Goal: Information Seeking & Learning: Learn about a topic

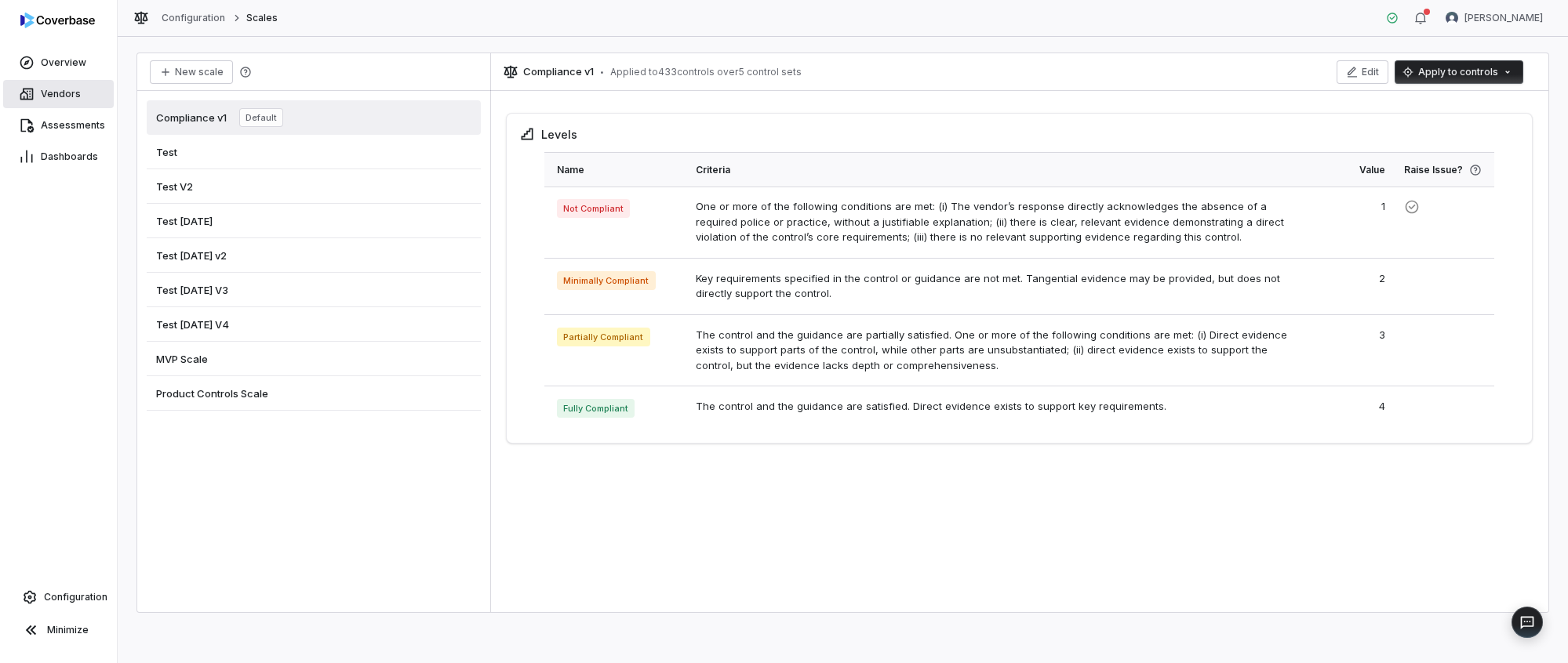
click at [79, 105] on link "Vendors" at bounding box center [59, 93] width 111 height 29
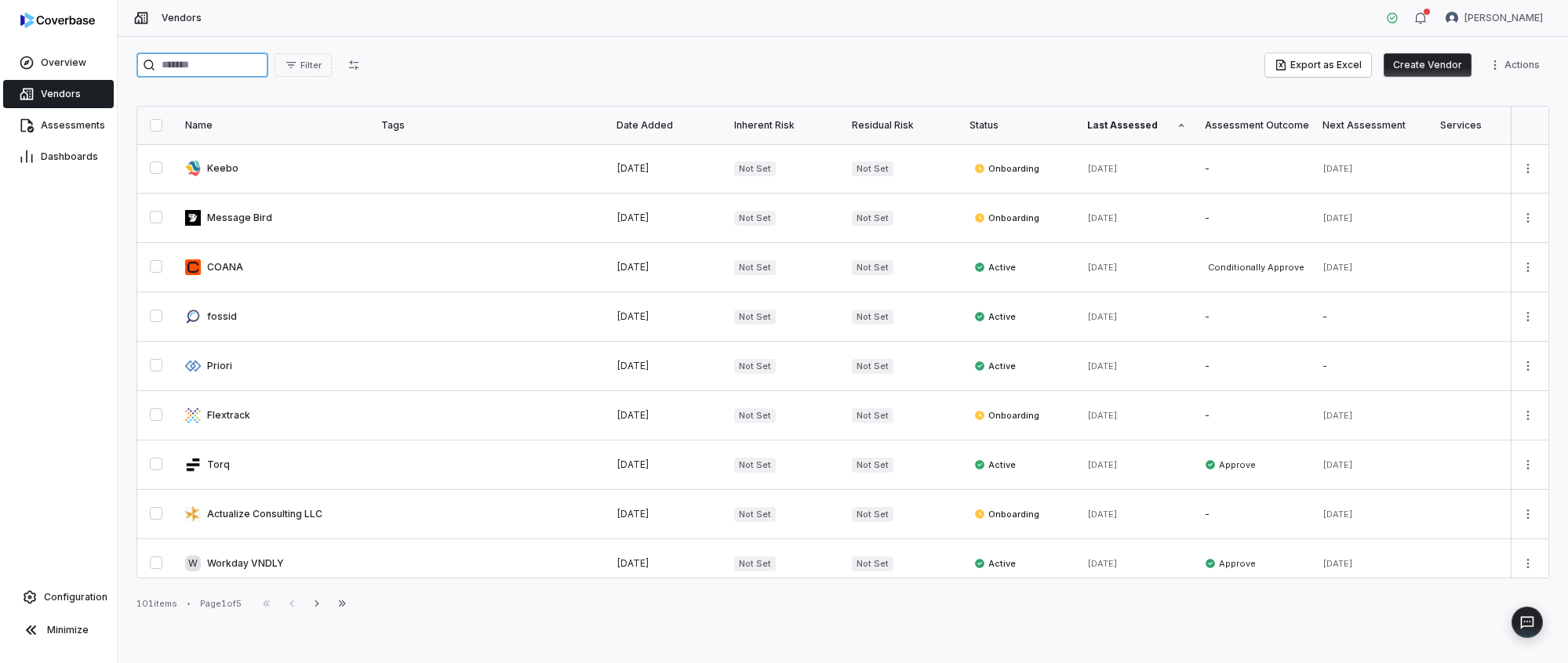
click at [183, 72] on input "search" at bounding box center [202, 65] width 131 height 25
click at [214, 172] on link at bounding box center [273, 169] width 196 height 48
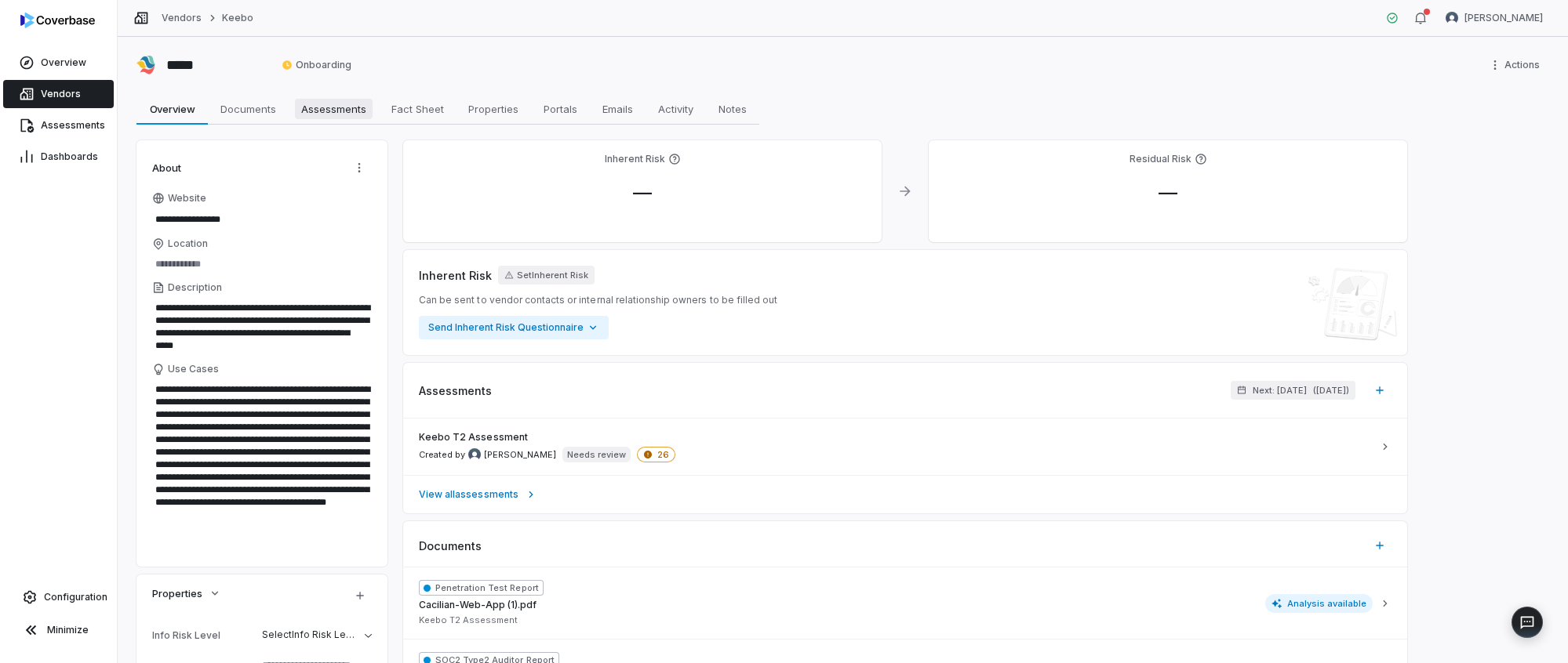
click at [361, 116] on span "Assessments" at bounding box center [334, 109] width 78 height 21
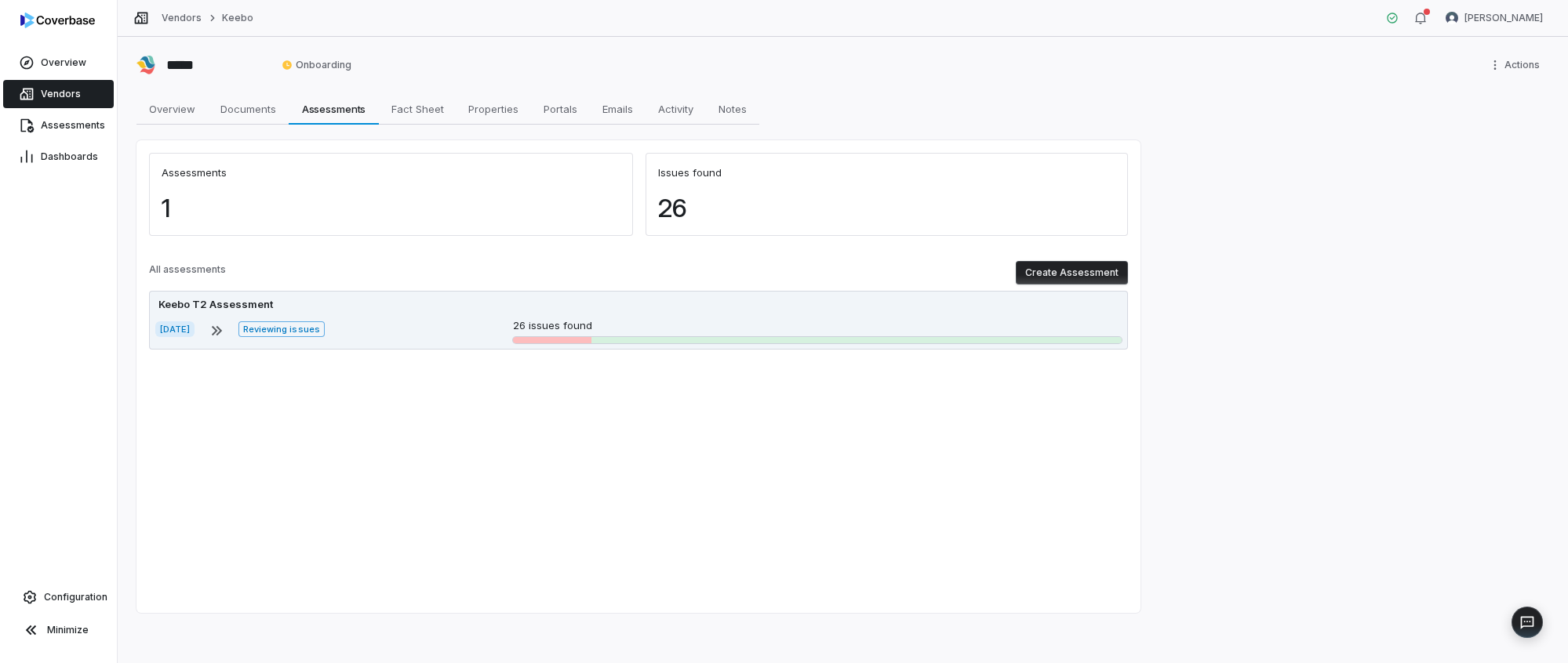
click at [491, 307] on div "Keebo T2 Assessment" at bounding box center [638, 305] width 966 height 16
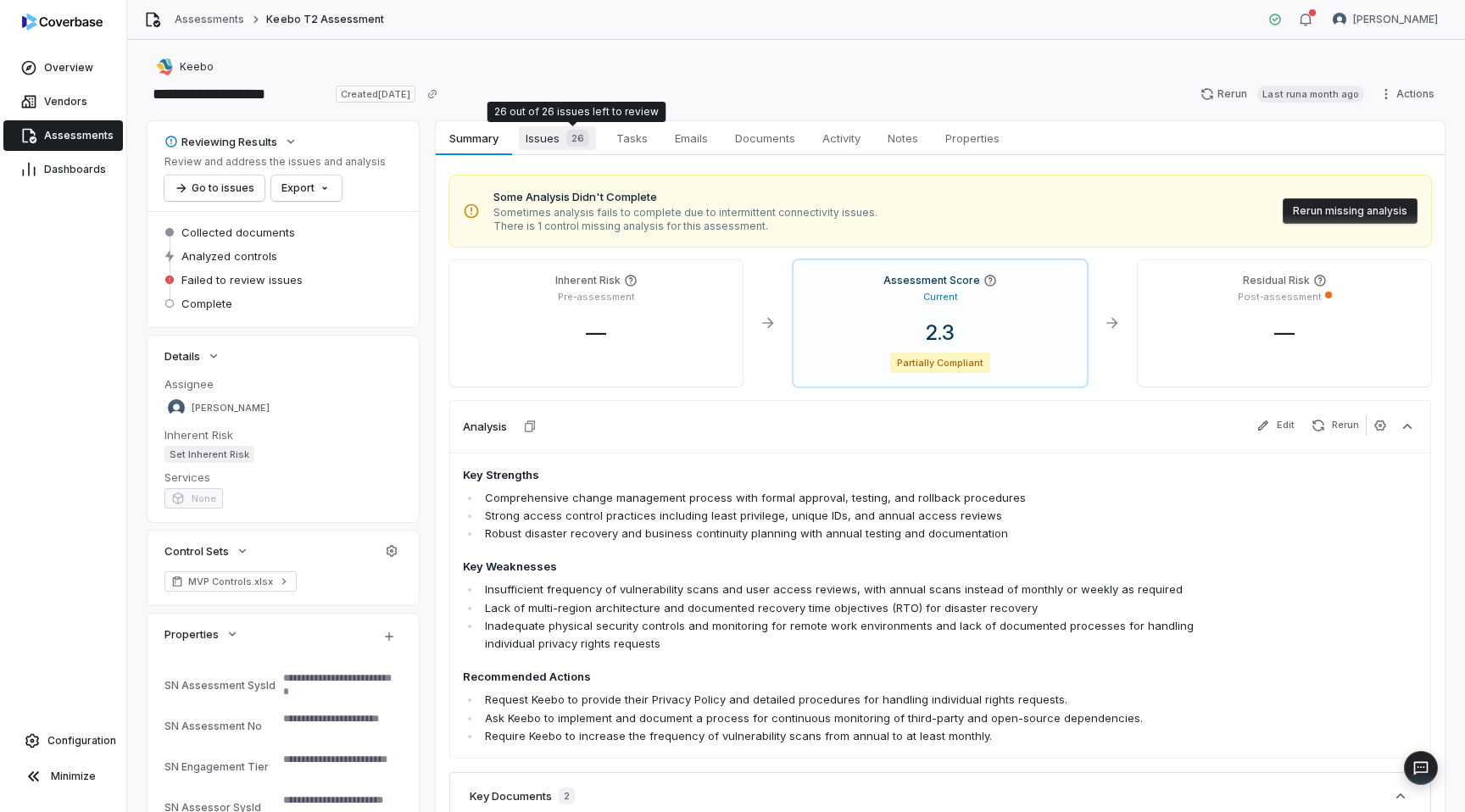
click at [560, 135] on div "26" at bounding box center [574, 138] width 30 height 17
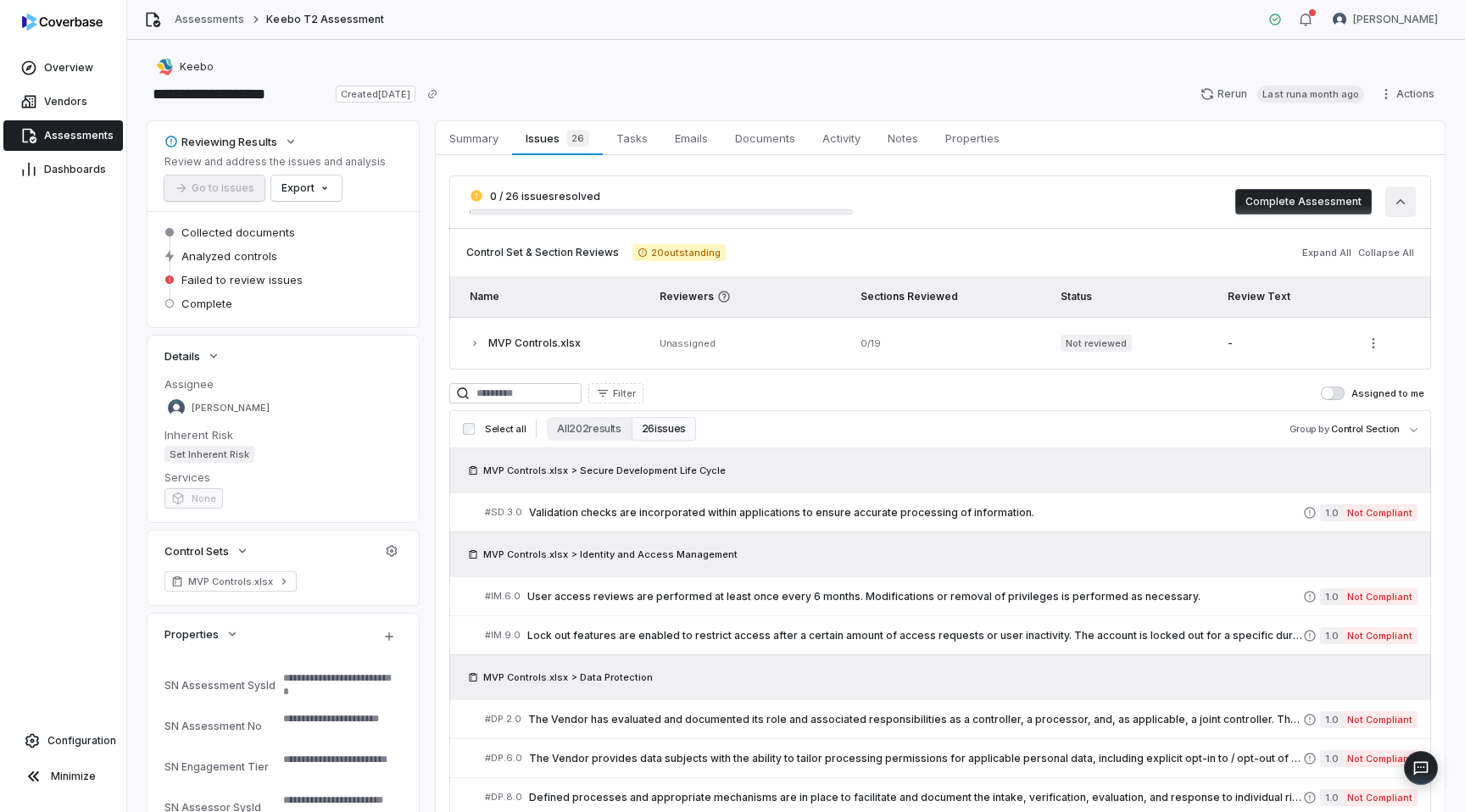
click at [1411, 200] on button "button" at bounding box center [1400, 201] width 31 height 31
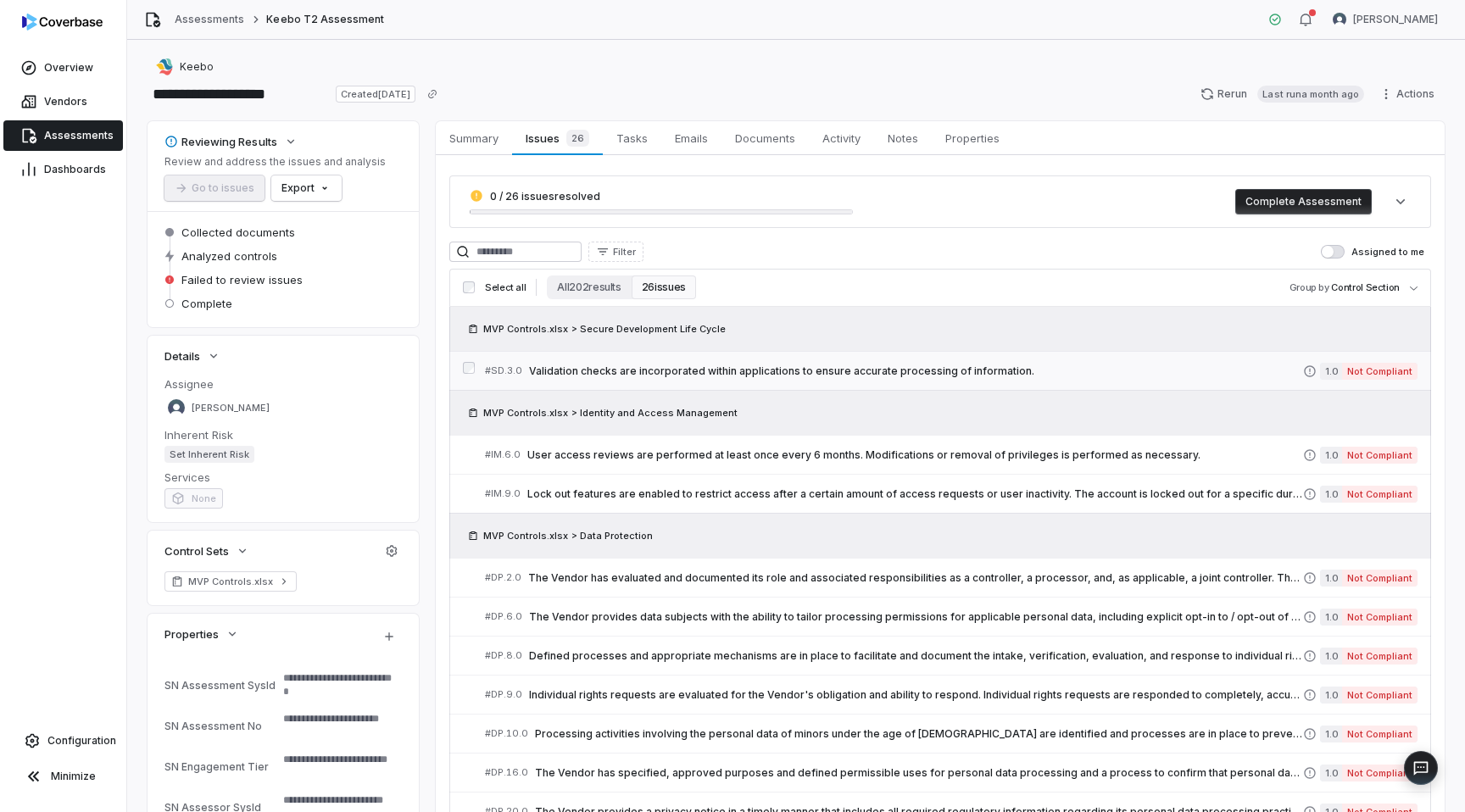
click at [837, 375] on span "Validation checks are incorporated within applications to ensure accurate proce…" at bounding box center [916, 371] width 774 height 14
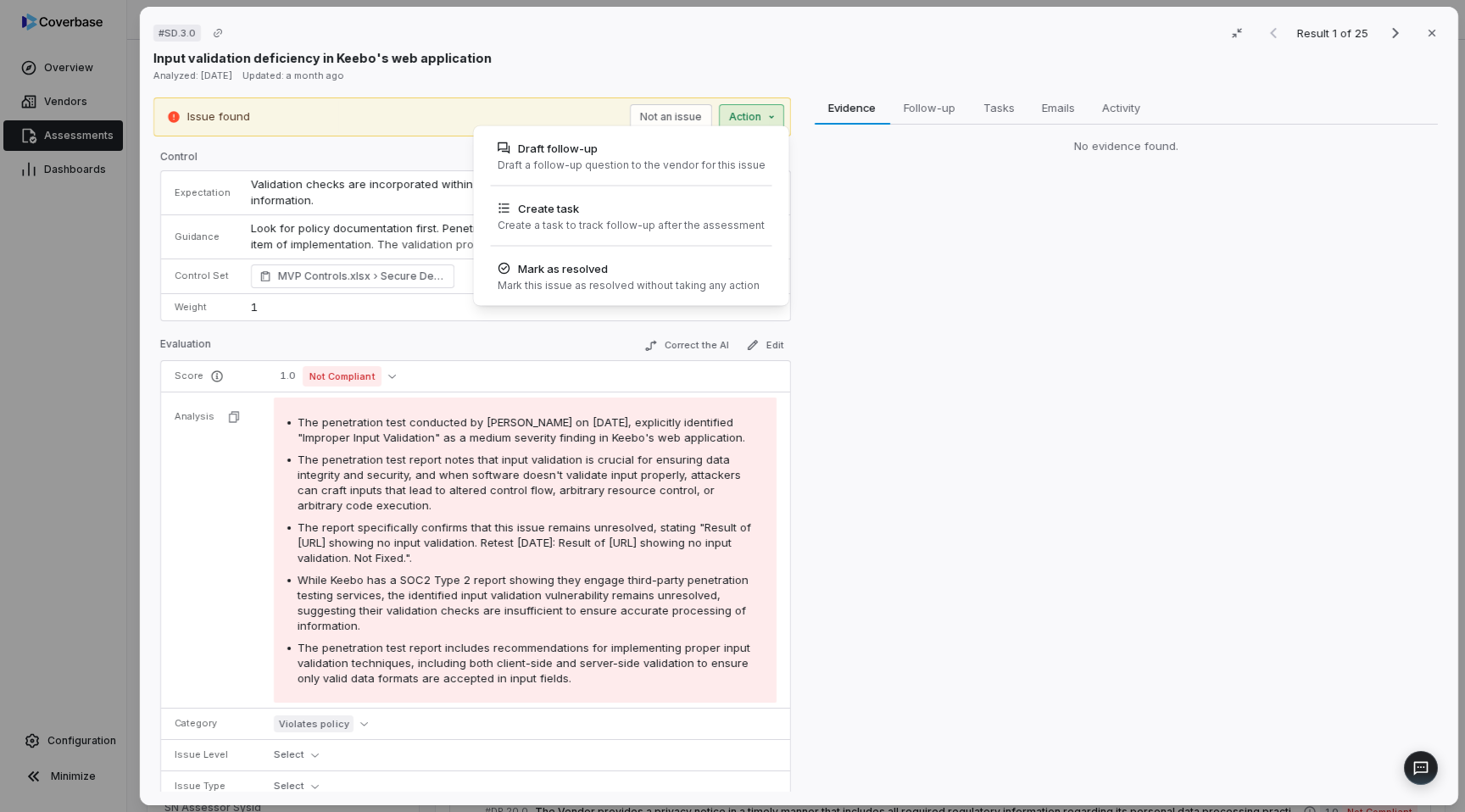
click at [756, 118] on div "# SD.3.0 Result 1 of 25 Close Input validation deficiency in Keebo's web applic…" at bounding box center [732, 406] width 1465 height 812
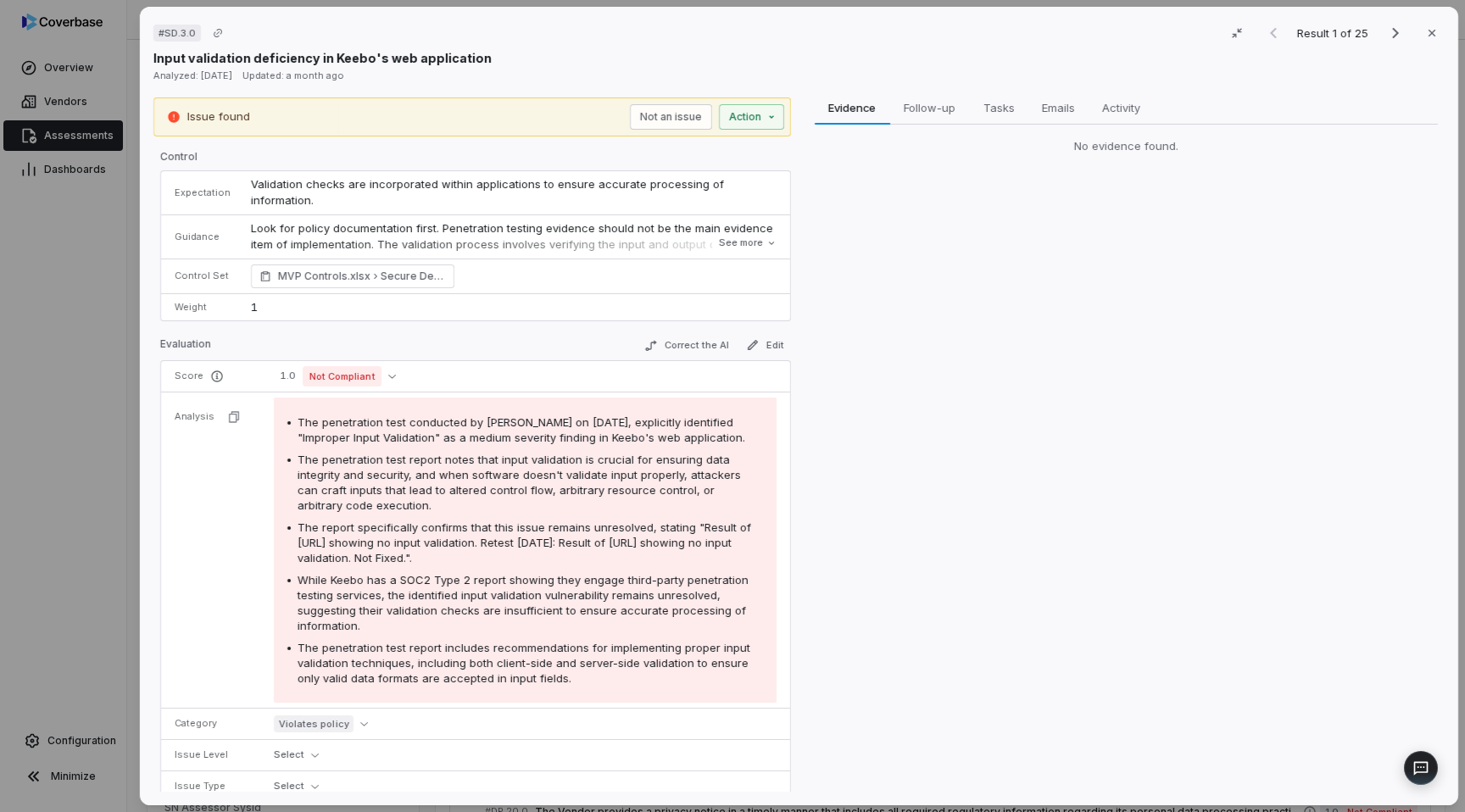
click at [1099, 332] on div "# SD.3.0 Result 1 of 25 Close Input validation deficiency in Keebo's web applic…" at bounding box center [732, 406] width 1465 height 812
click at [1429, 20] on button "Close" at bounding box center [1431, 33] width 36 height 36
type textarea "*"
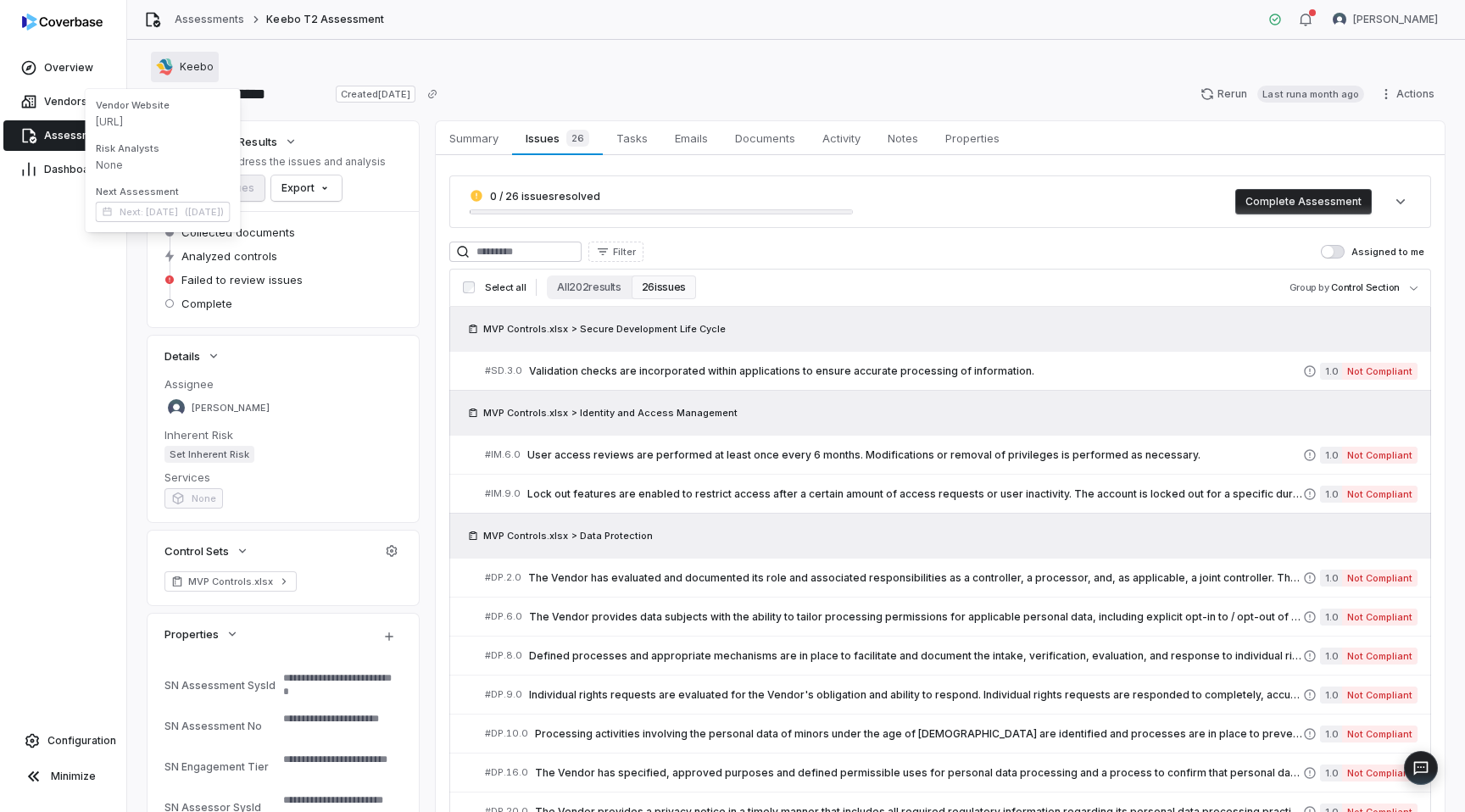
click at [185, 56] on button "Keebo" at bounding box center [184, 66] width 68 height 31
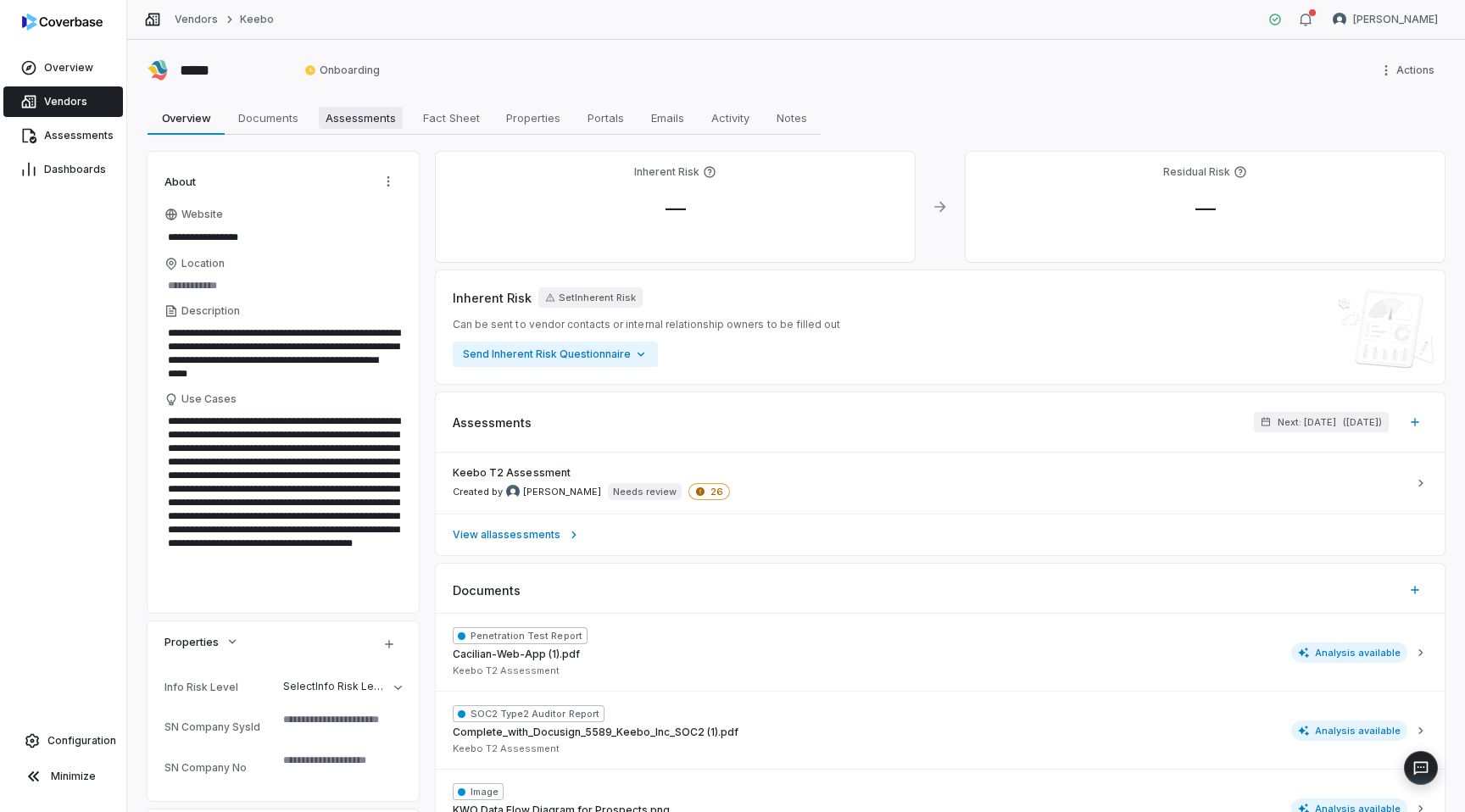
click at [331, 115] on span "Assessments" at bounding box center [361, 118] width 84 height 22
type textarea "*"
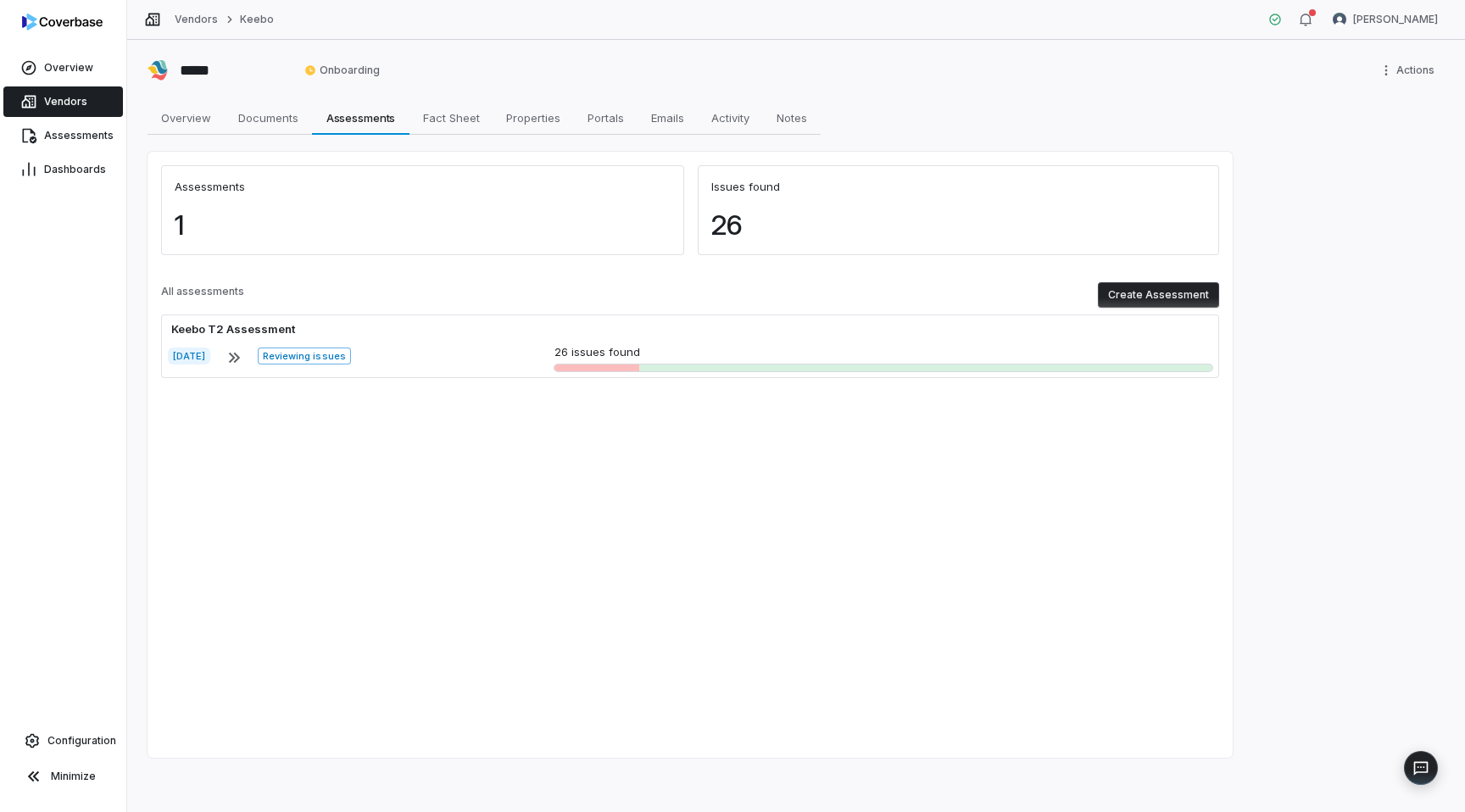
click at [723, 228] on div "26" at bounding box center [958, 232] width 522 height 46
click at [677, 117] on span "Emails" at bounding box center [668, 118] width 47 height 22
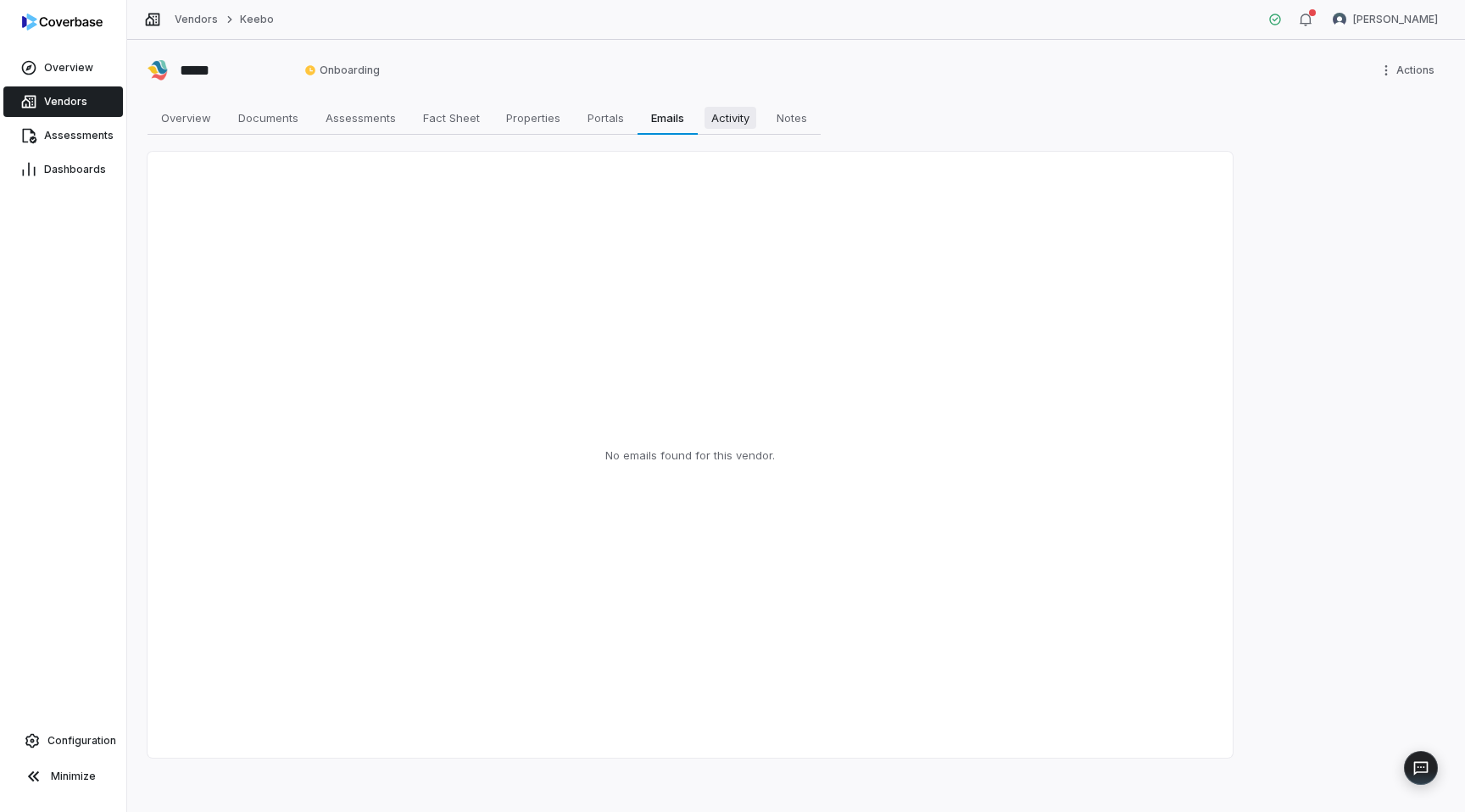
click at [731, 117] on span "Activity" at bounding box center [729, 118] width 51 height 22
click at [72, 107] on span "Vendors" at bounding box center [65, 102] width 43 height 14
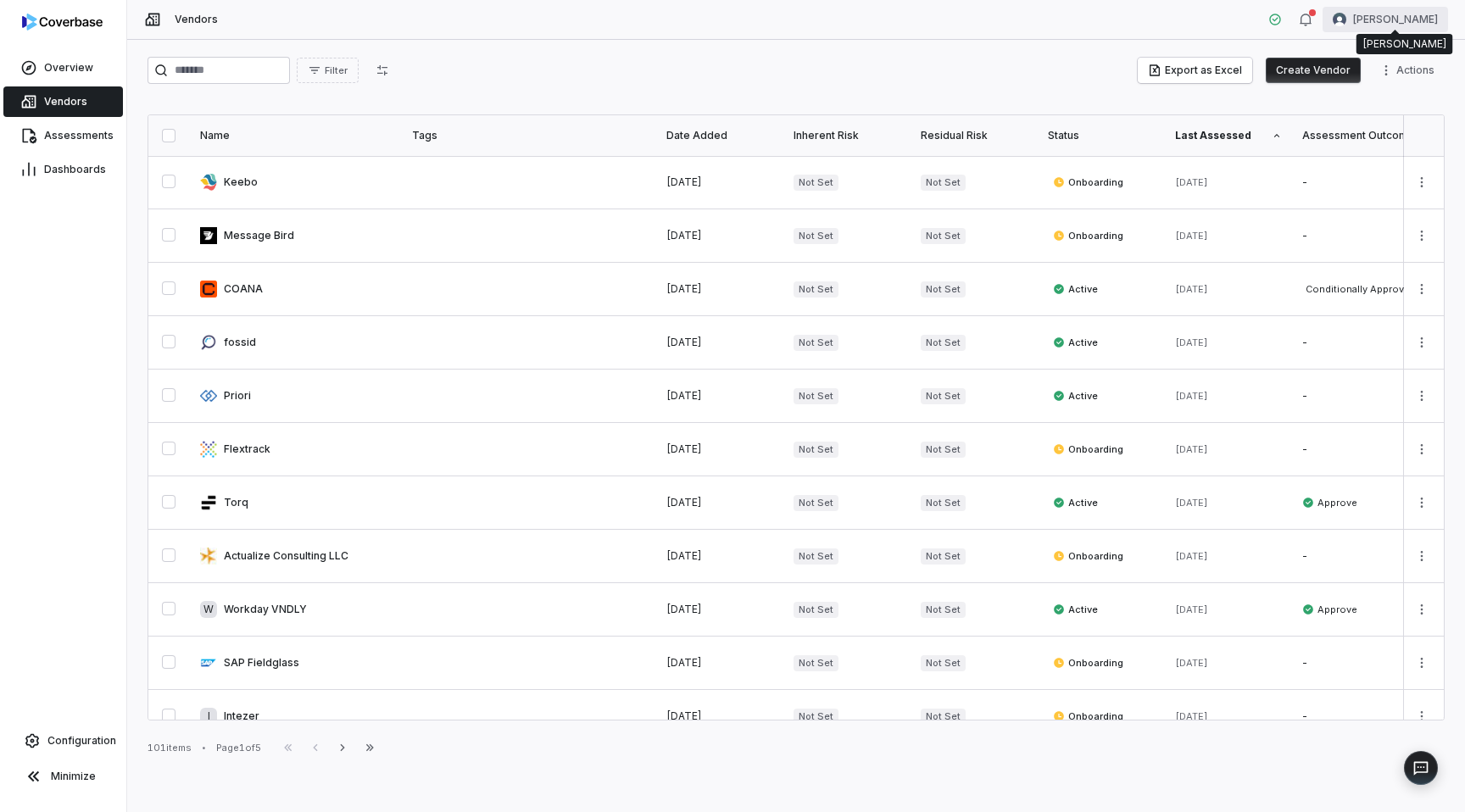
click at [1389, 21] on html "Overview Vendors Assessments Dashboards Configuration Minimize Vendors Tomo Maj…" at bounding box center [732, 406] width 1465 height 812
click at [1349, 162] on div "Log out" at bounding box center [1376, 155] width 130 height 27
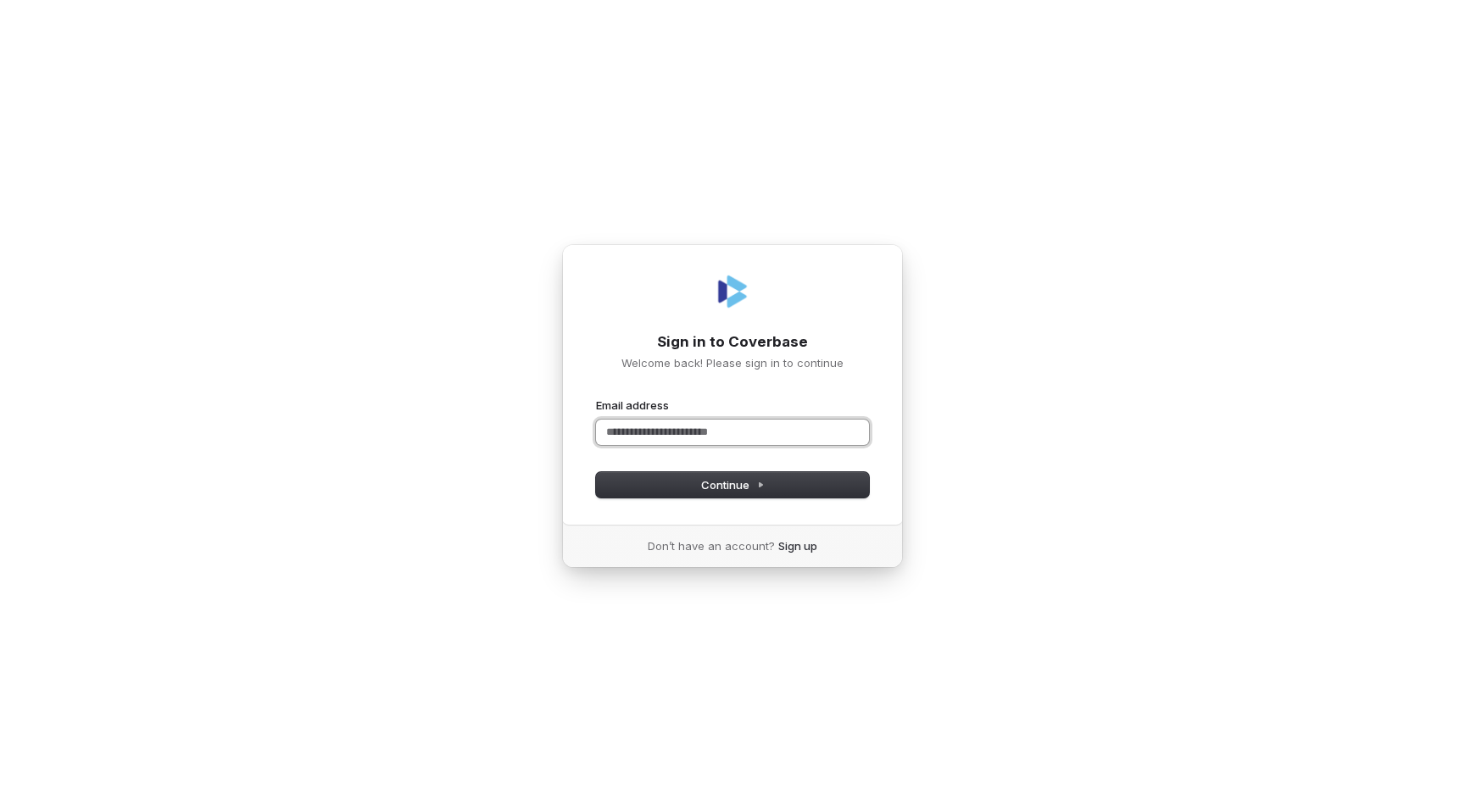
paste input "**********"
click at [596, 397] on button "submit" at bounding box center [596, 397] width 0 height 0
type input "**********"
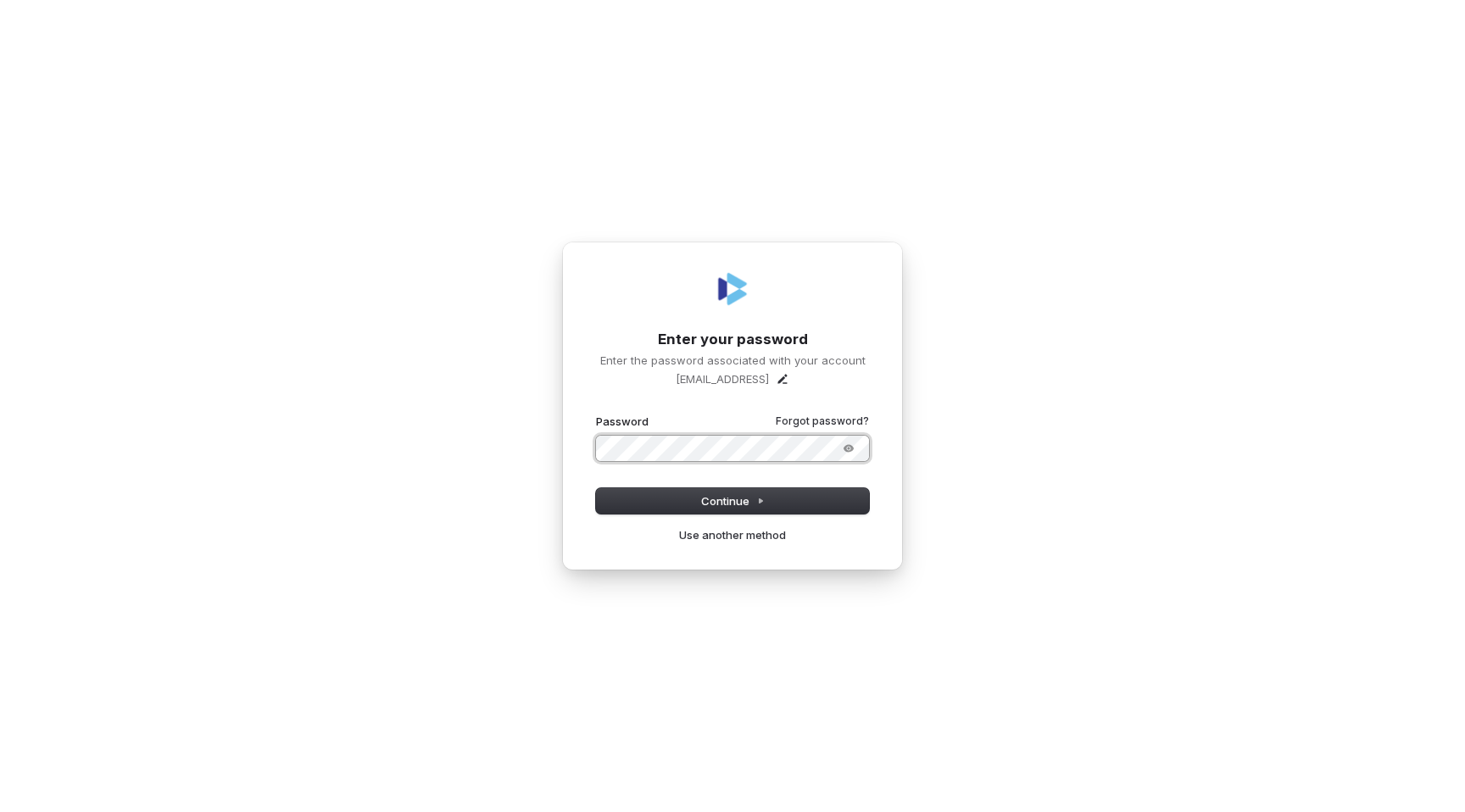
click at [596, 413] on button "submit" at bounding box center [596, 413] width 0 height 0
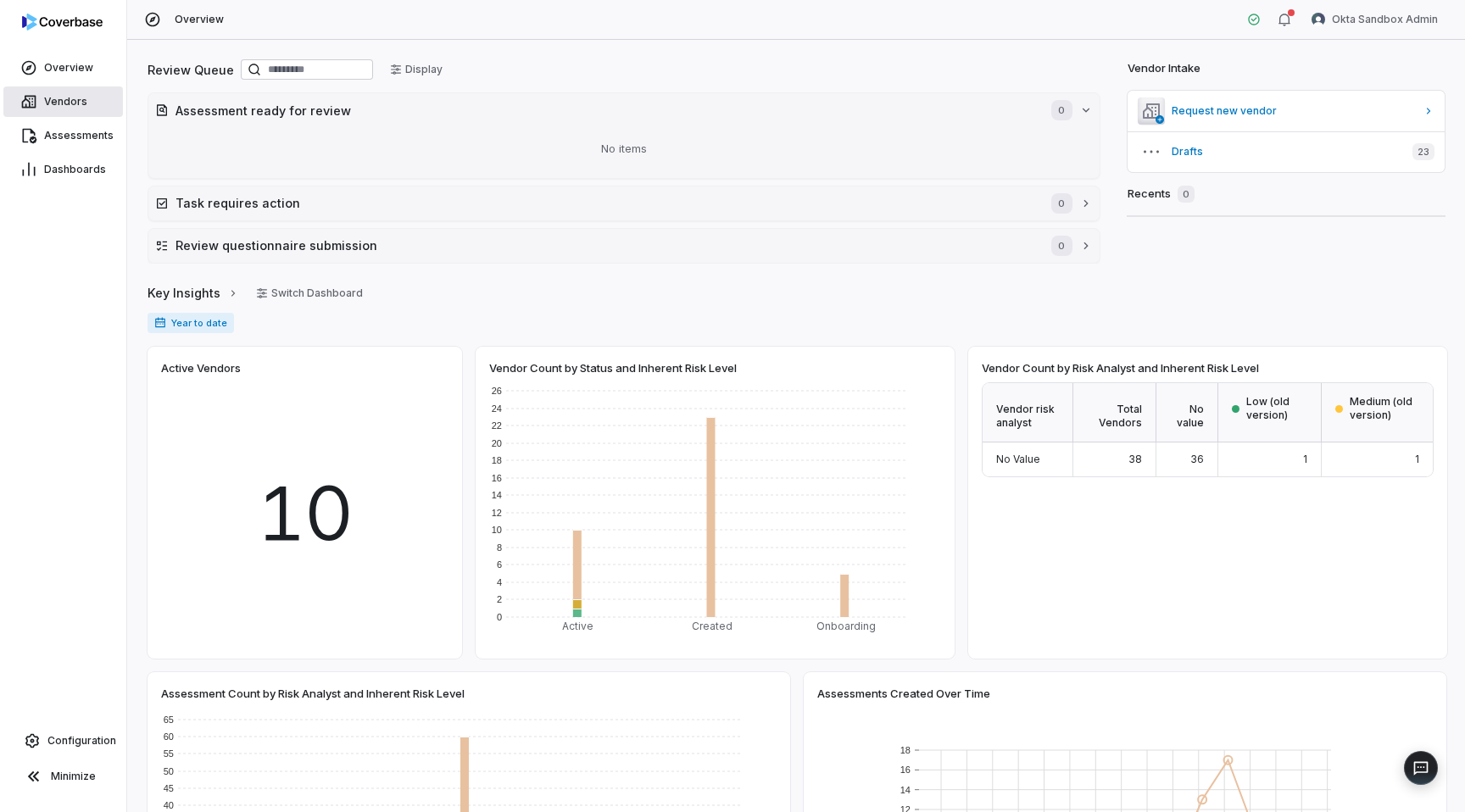
click at [73, 115] on link "Vendors" at bounding box center [64, 101] width 120 height 31
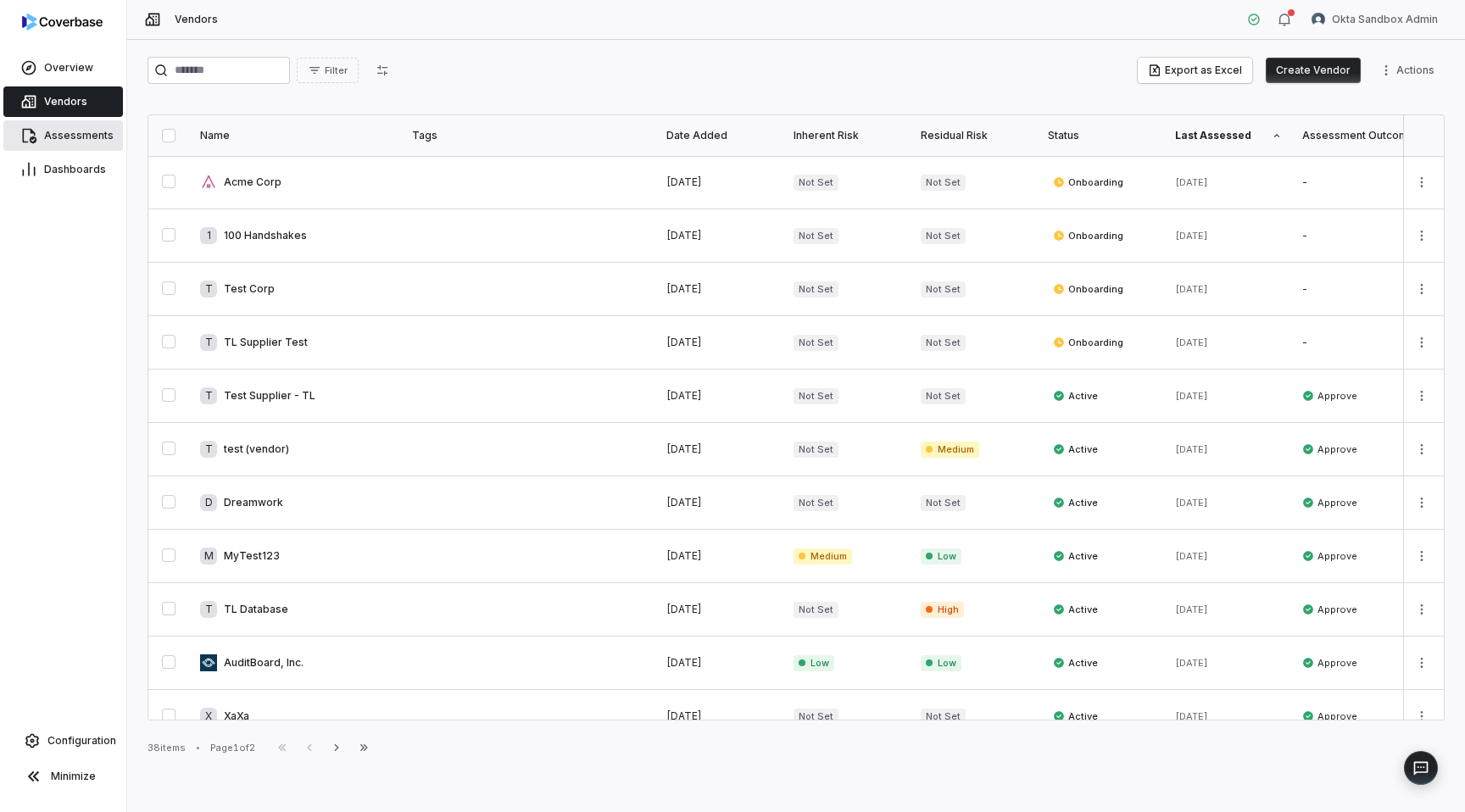
click at [92, 132] on span "Assessments" at bounding box center [79, 135] width 69 height 14
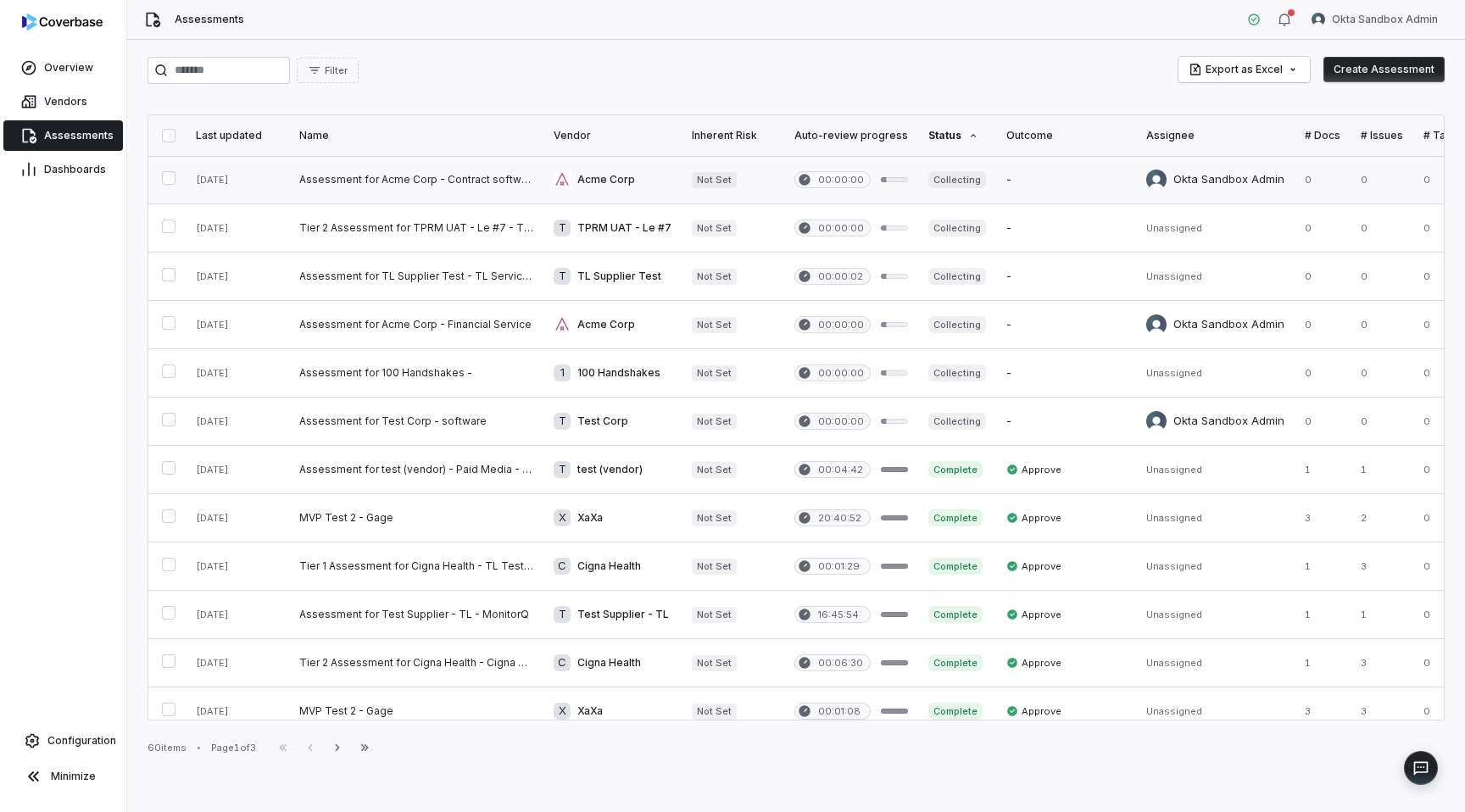
click at [437, 176] on link at bounding box center [416, 179] width 254 height 48
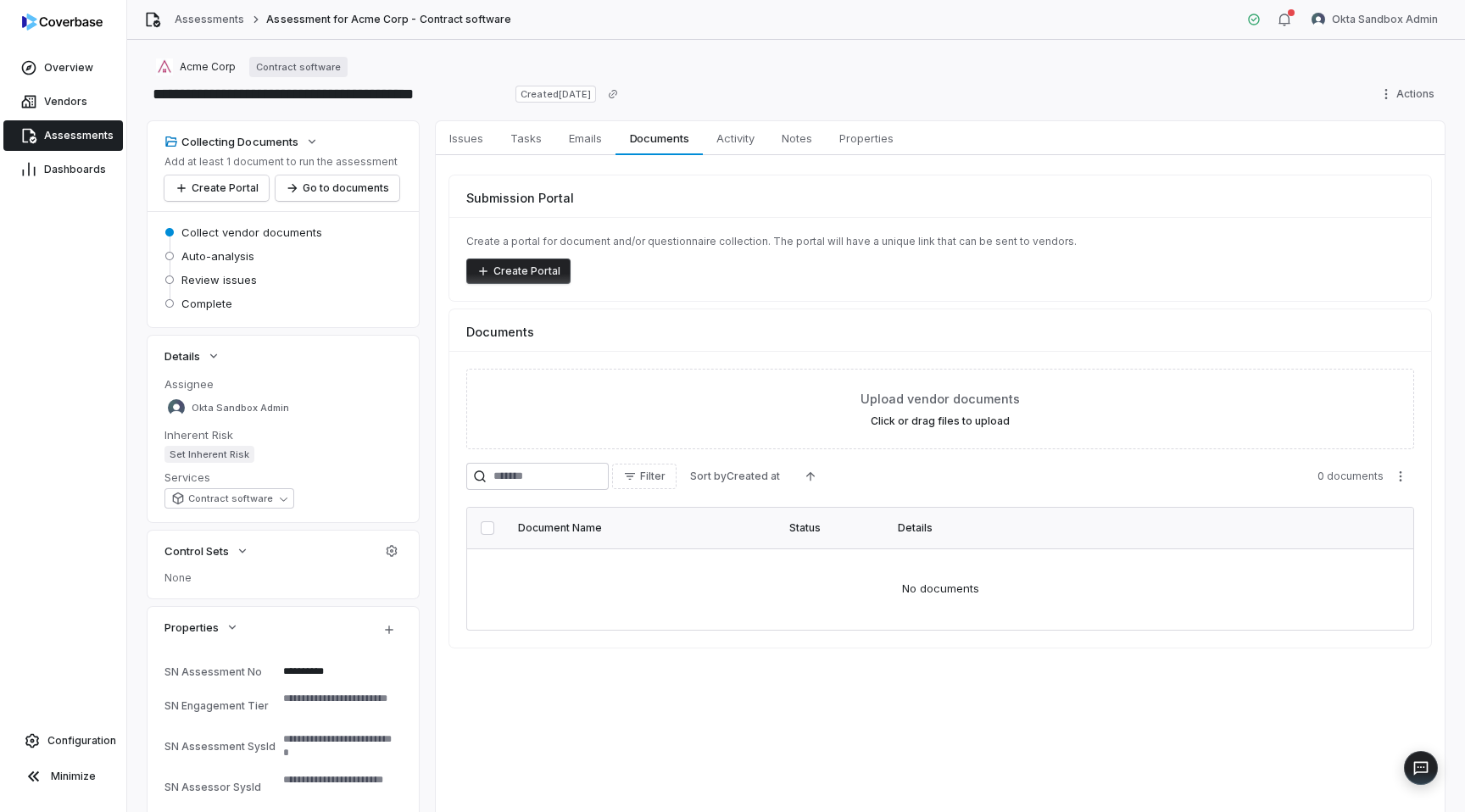
click at [55, 125] on link "Assessments" at bounding box center [64, 135] width 120 height 31
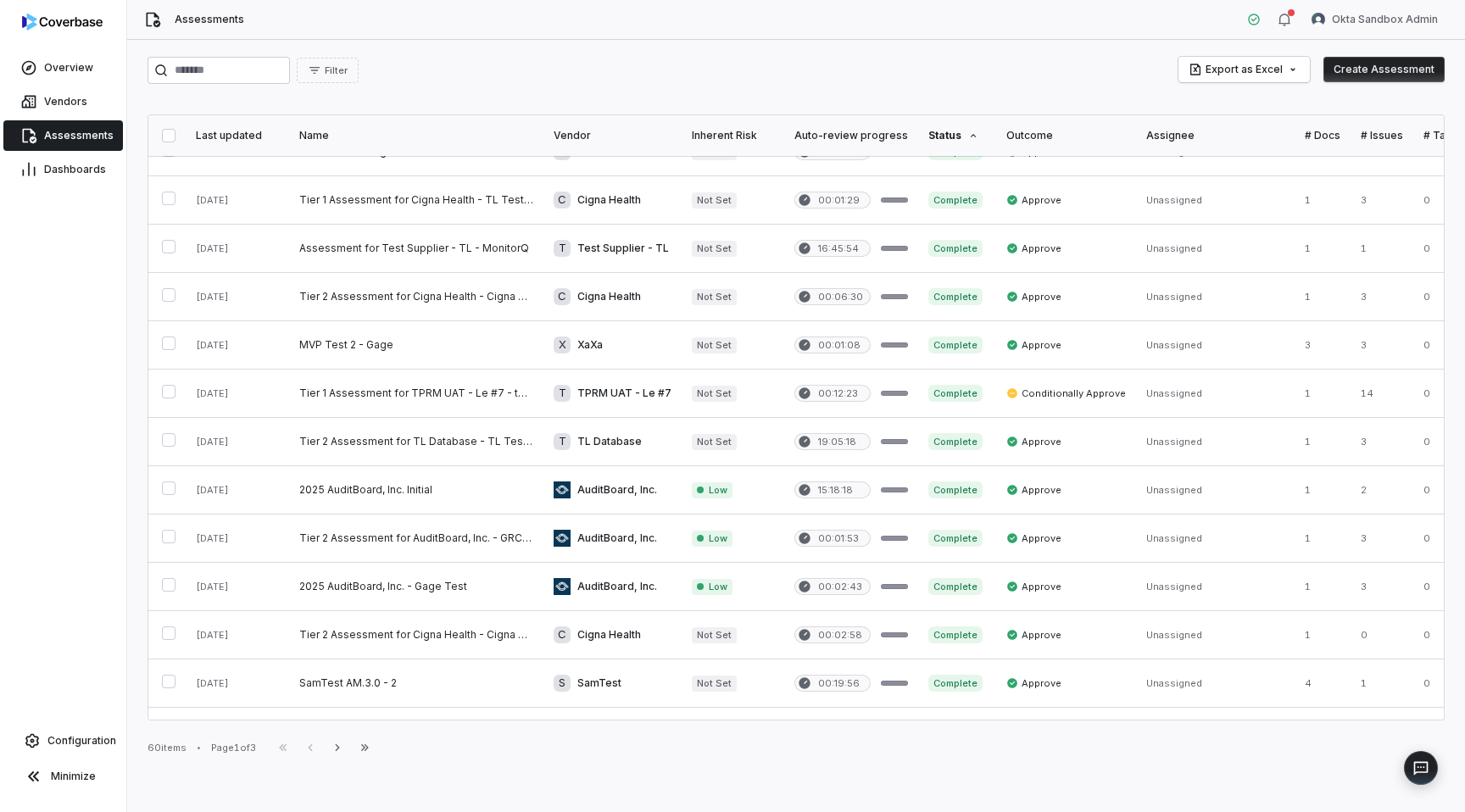
scroll to position [365, 0]
click at [415, 389] on link at bounding box center [416, 393] width 254 height 48
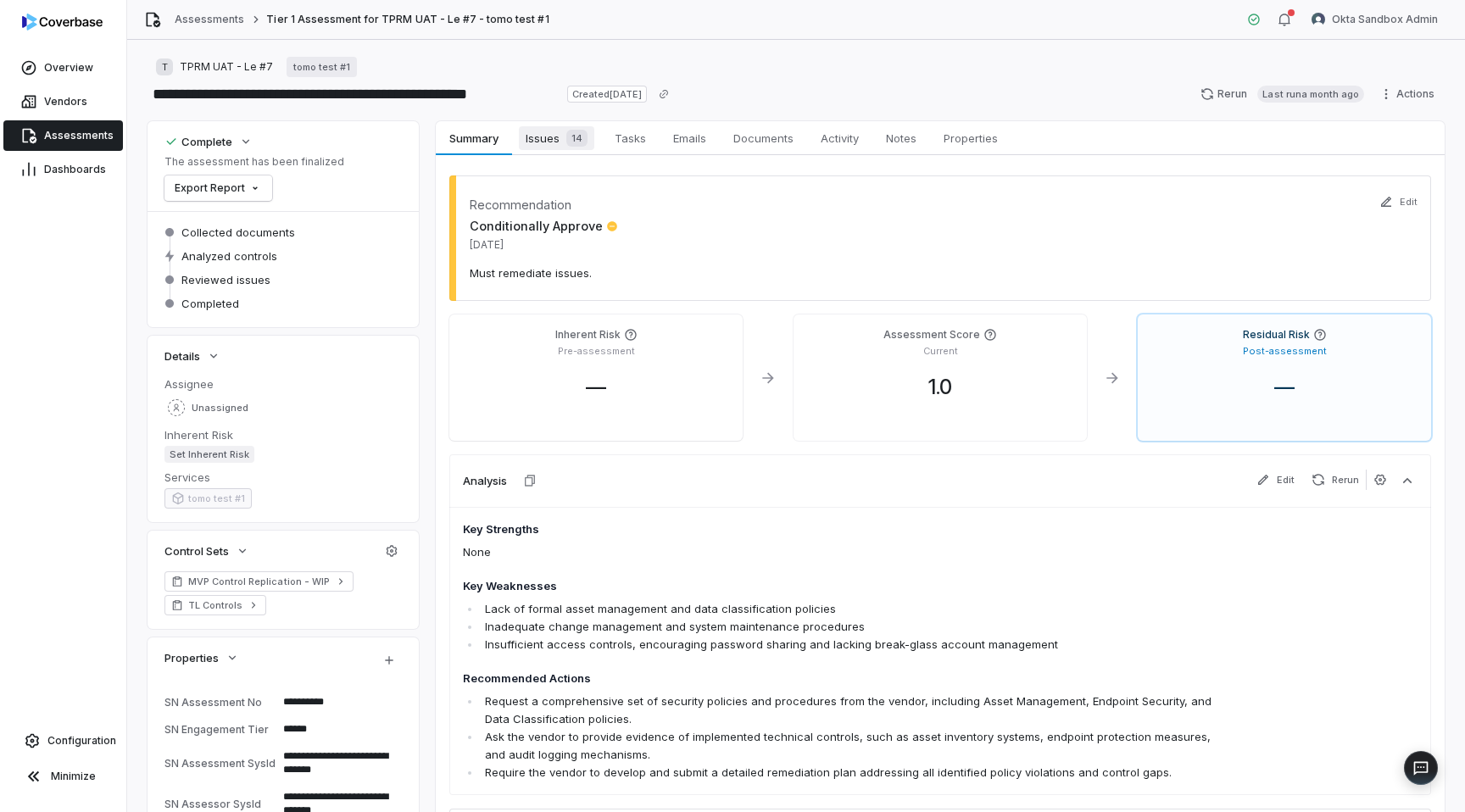
click at [543, 128] on span "Issues 14" at bounding box center [556, 137] width 76 height 23
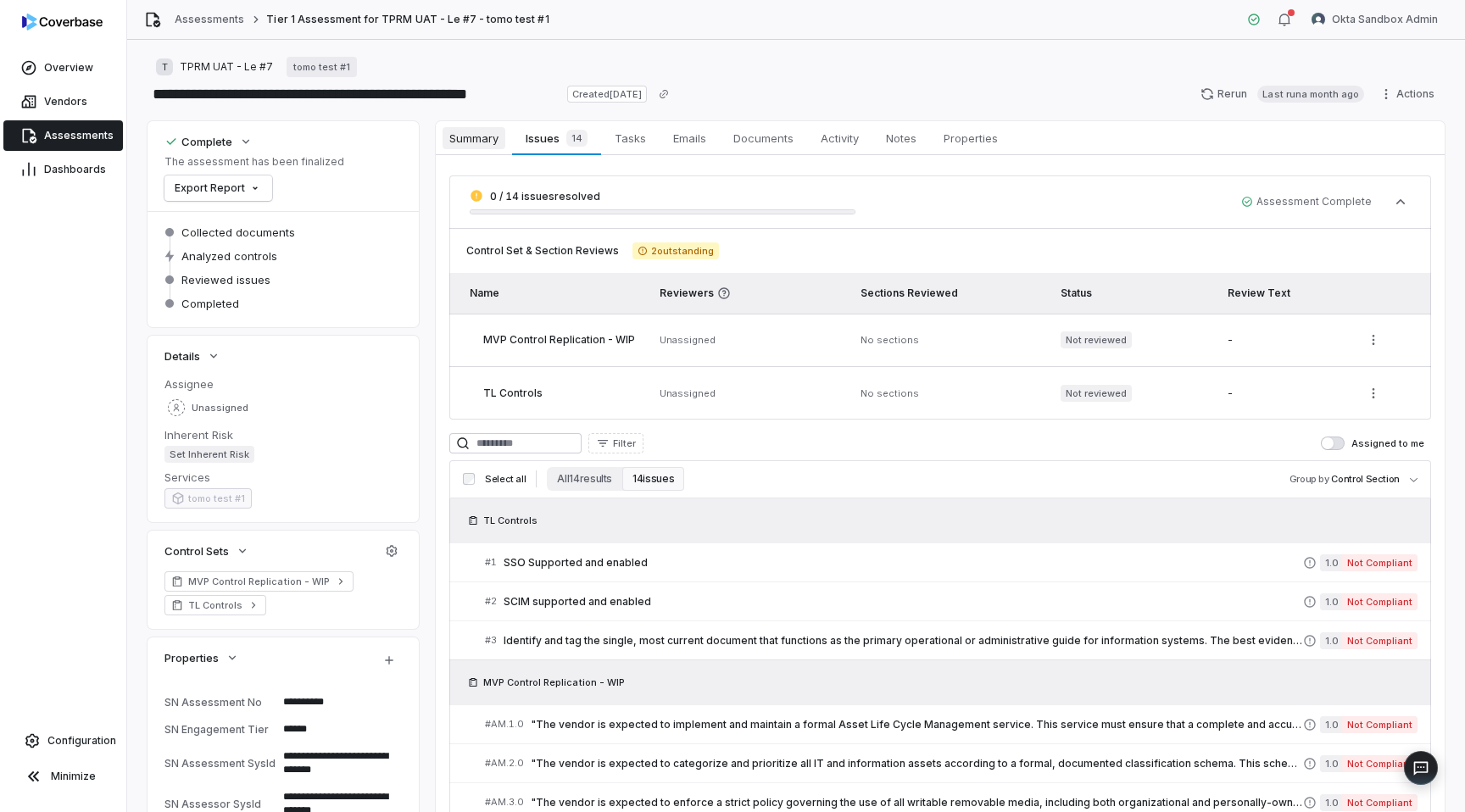
click at [476, 150] on link "Summary Summary" at bounding box center [474, 138] width 77 height 34
type textarea "*"
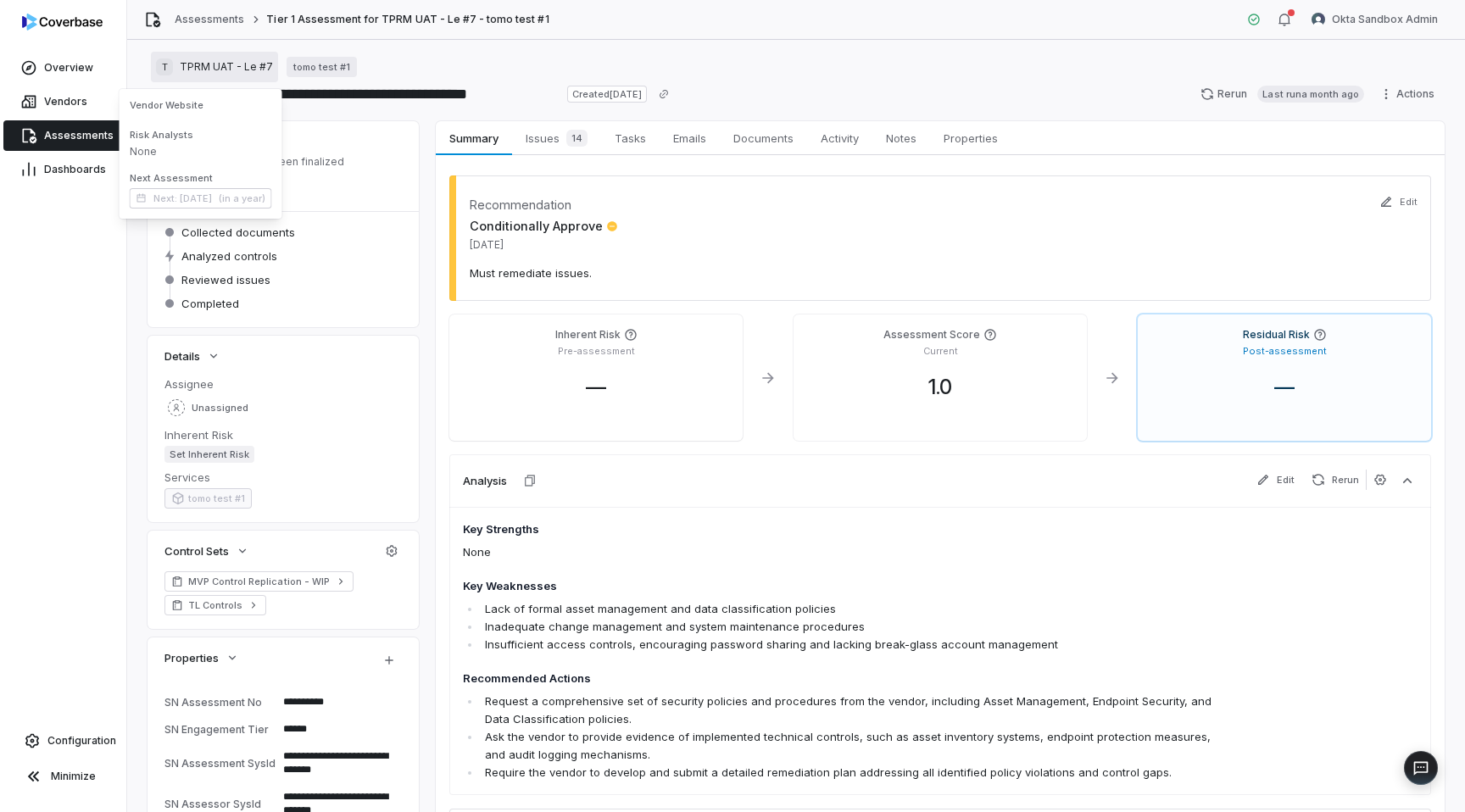
click at [211, 71] on span "TPRM UAT - Le #7" at bounding box center [226, 66] width 93 height 14
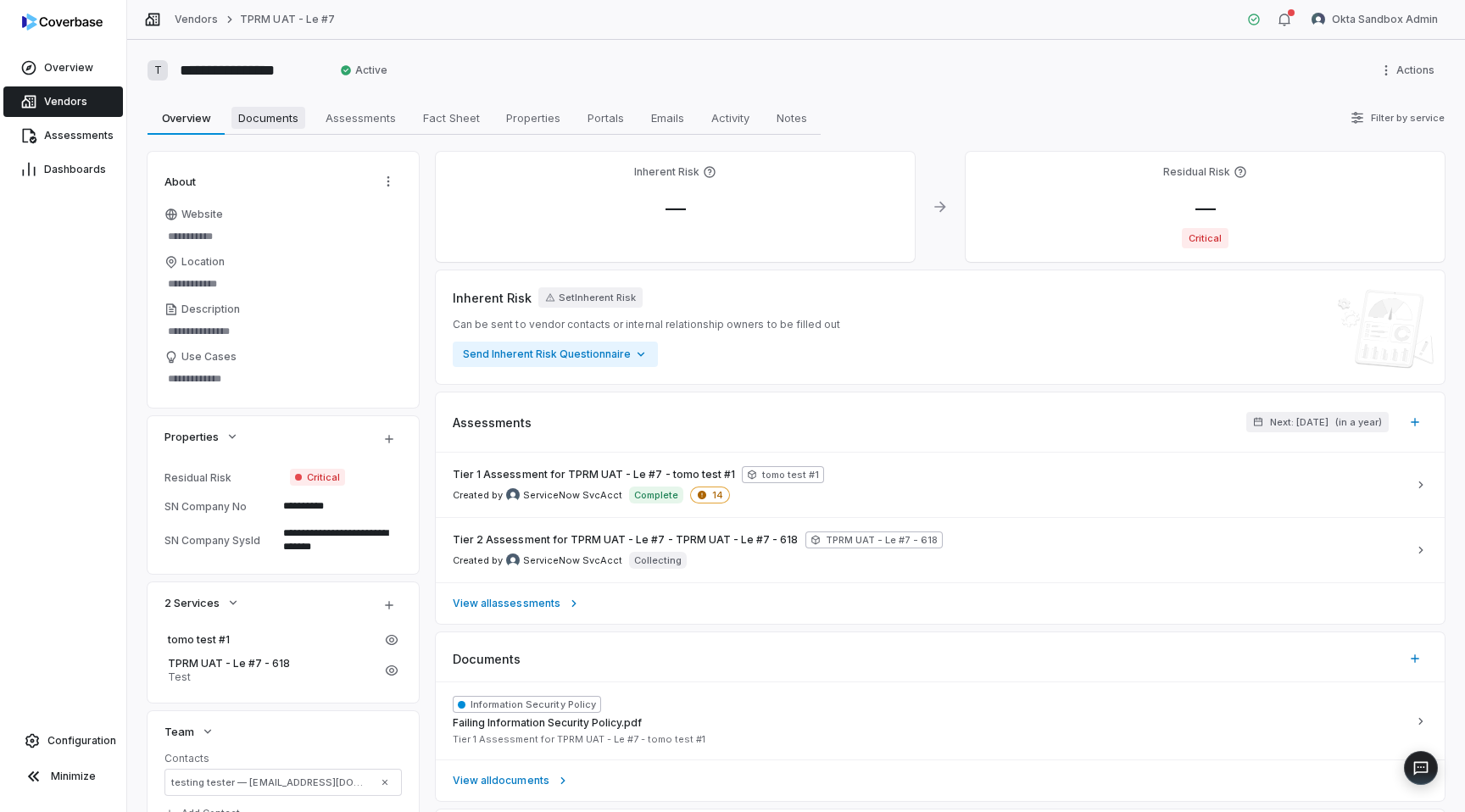
click at [271, 113] on span "Documents" at bounding box center [268, 118] width 74 height 22
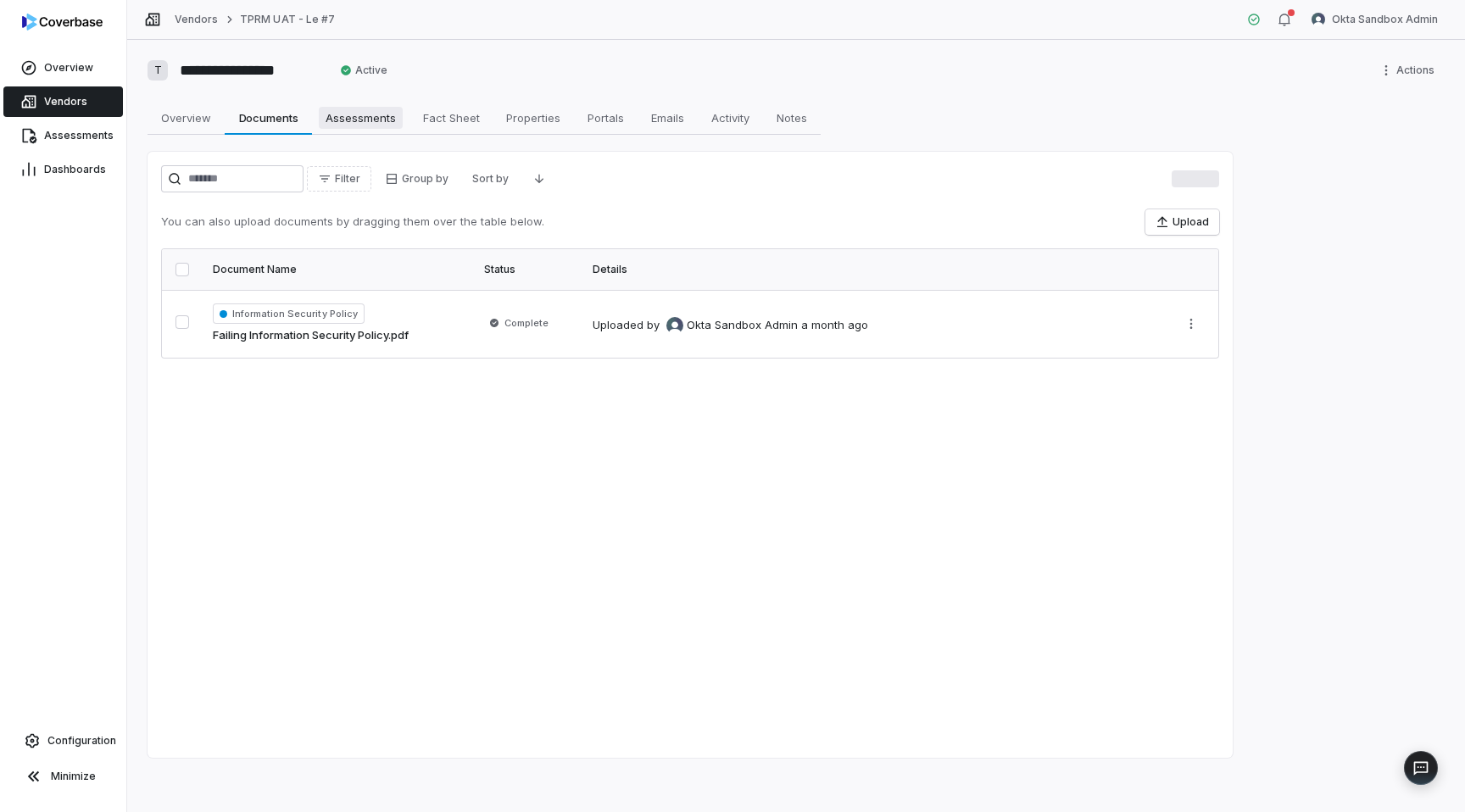
click at [339, 105] on link "Assessments Assessments" at bounding box center [361, 118] width 97 height 34
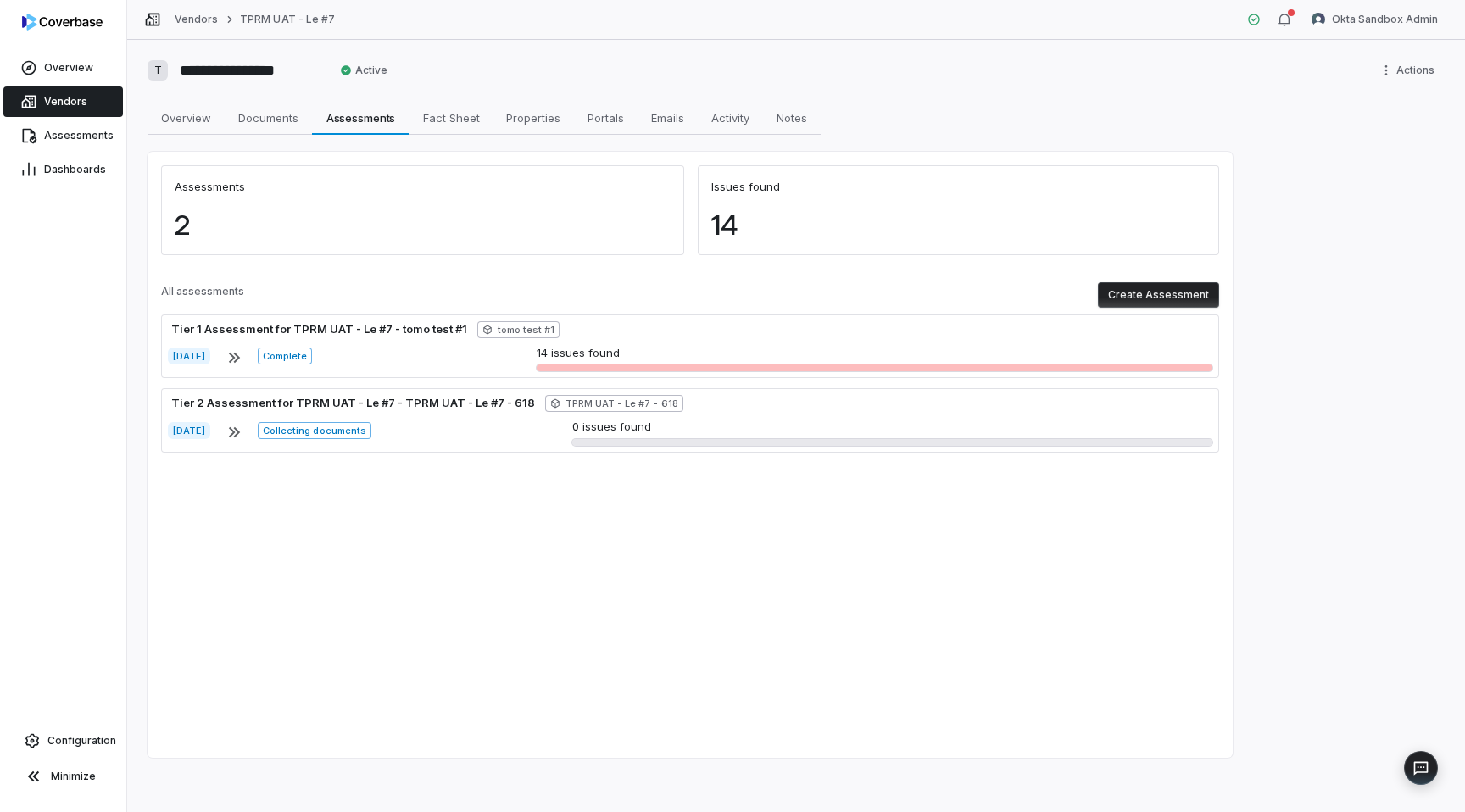
click at [729, 220] on div "14" at bounding box center [958, 232] width 522 height 46
click at [417, 121] on span "Fact Sheet" at bounding box center [451, 118] width 70 height 22
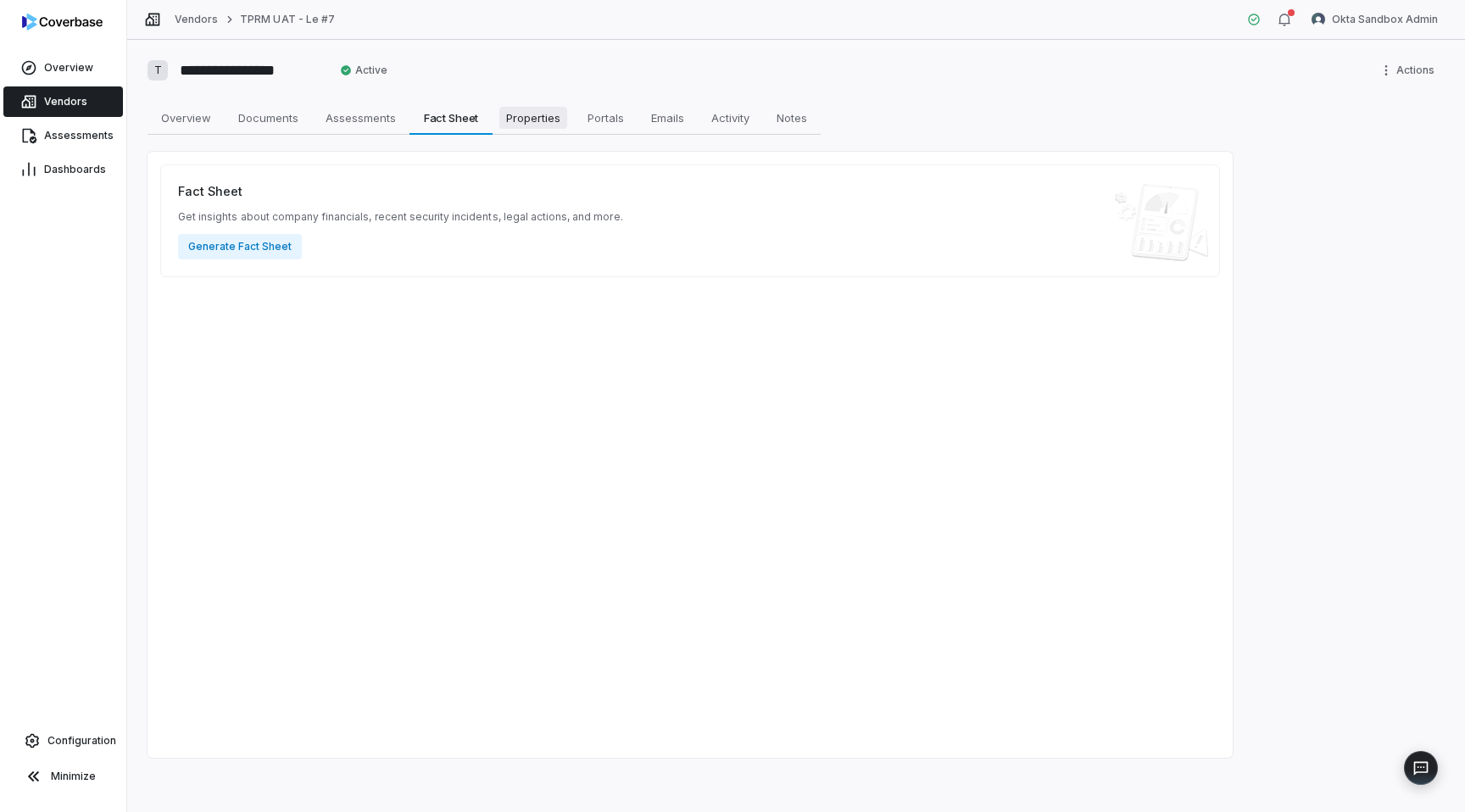
click at [523, 109] on span "Properties" at bounding box center [533, 118] width 68 height 22
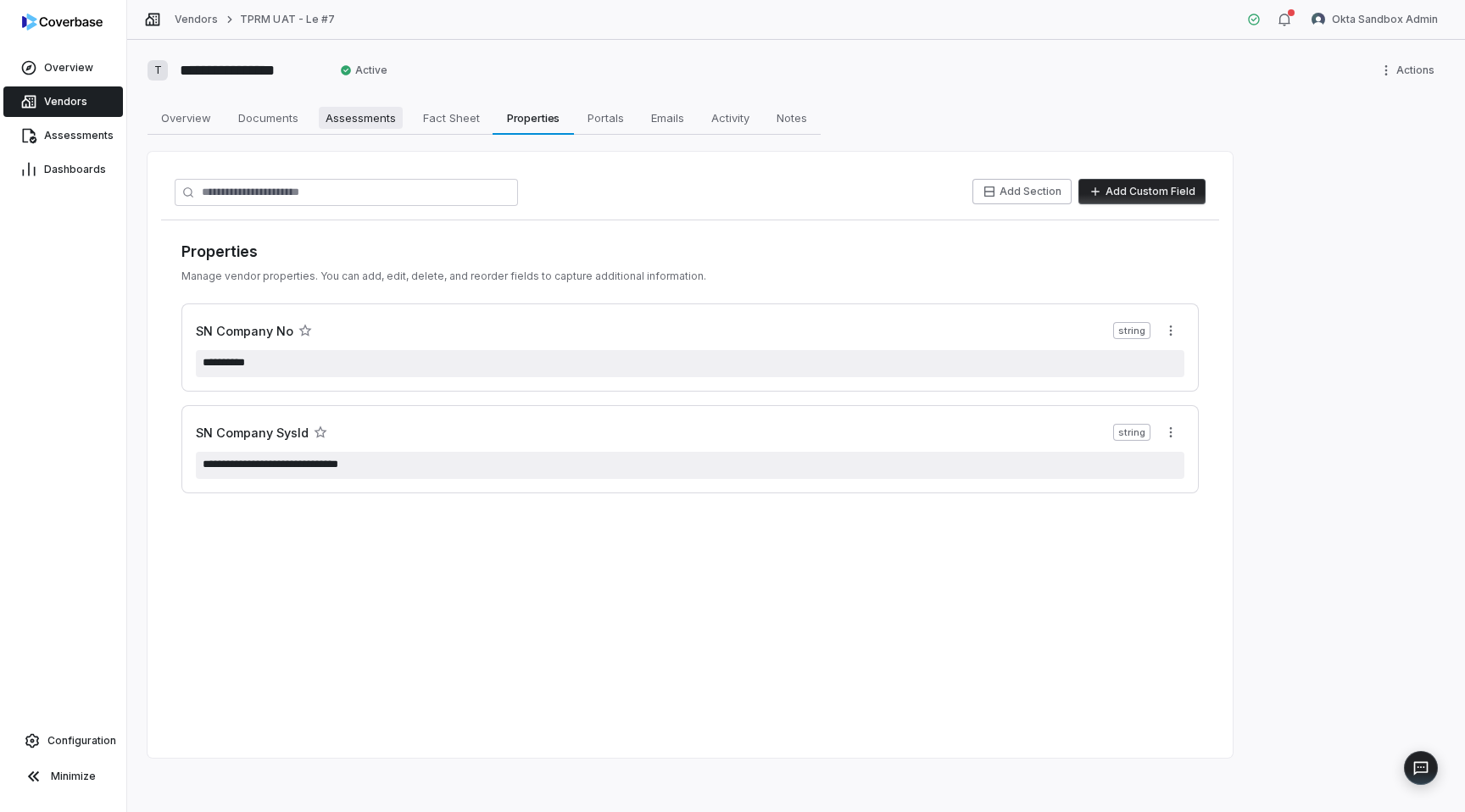
click at [346, 117] on span "Assessments" at bounding box center [361, 118] width 84 height 22
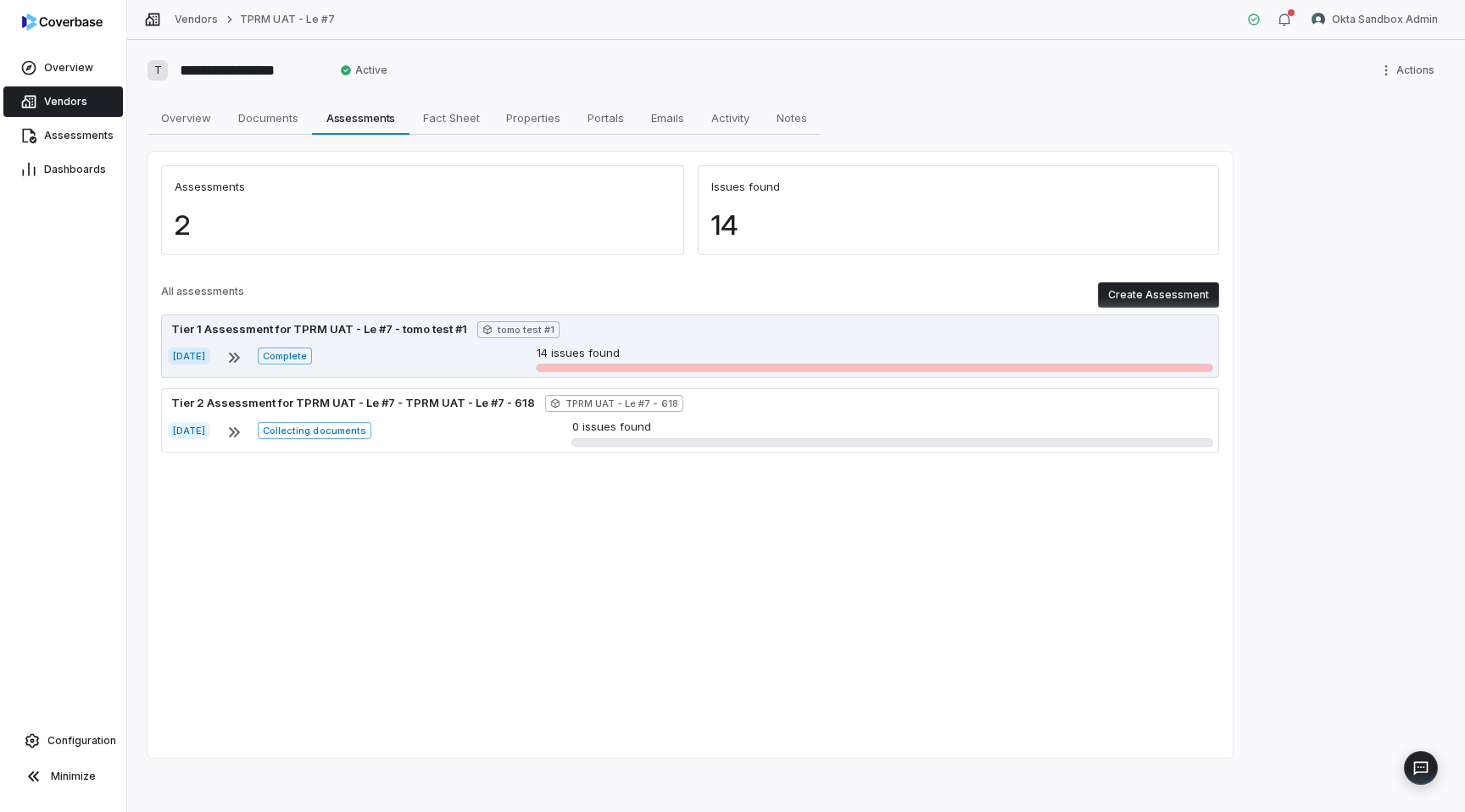
click at [409, 338] on div "Tier 1 Assessment for TPRM UAT - Le #7 - tomo test #1 tomo test #1 [DATE] Compl…" at bounding box center [690, 346] width 1058 height 64
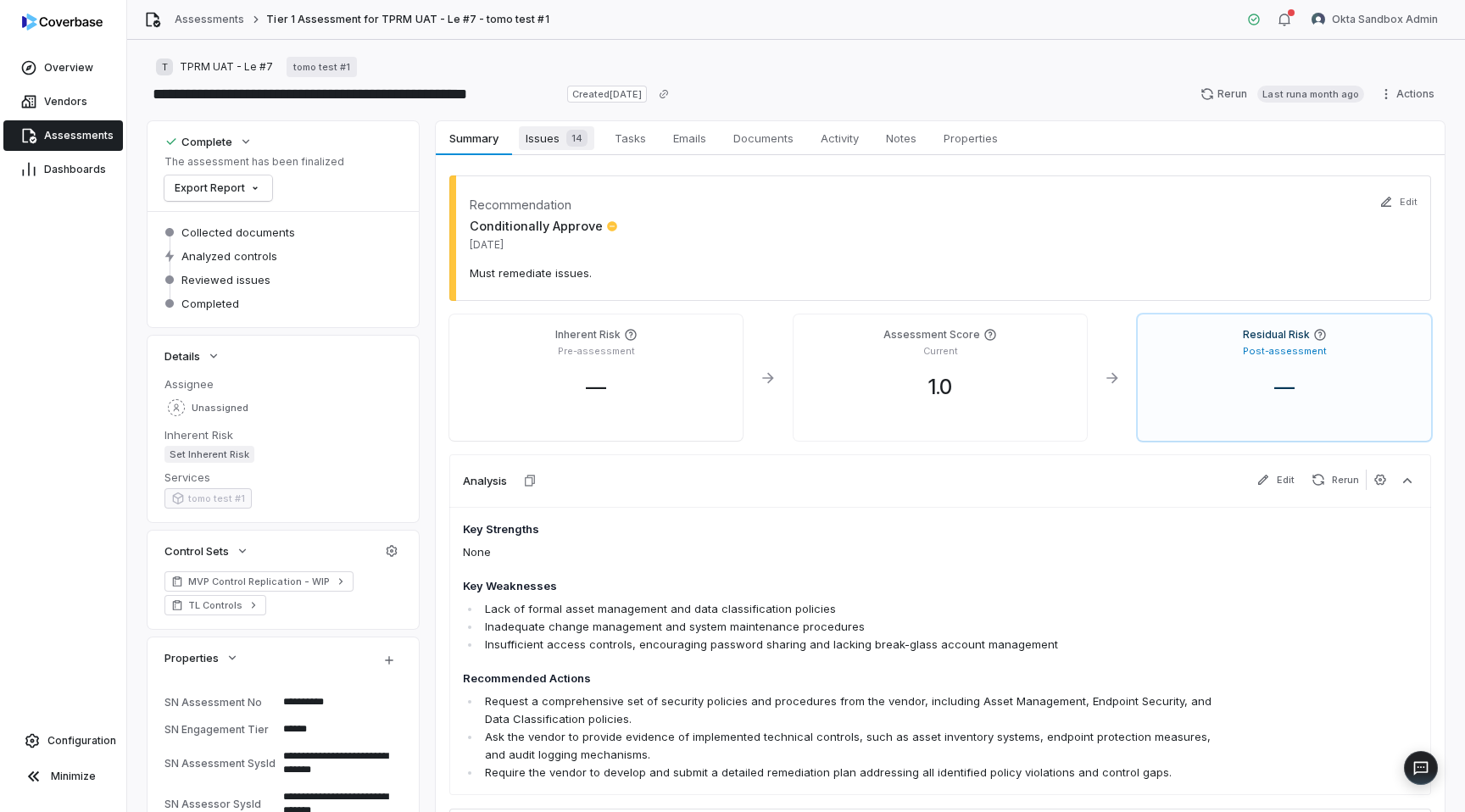
click at [545, 141] on span "Issues 14" at bounding box center [556, 137] width 76 height 23
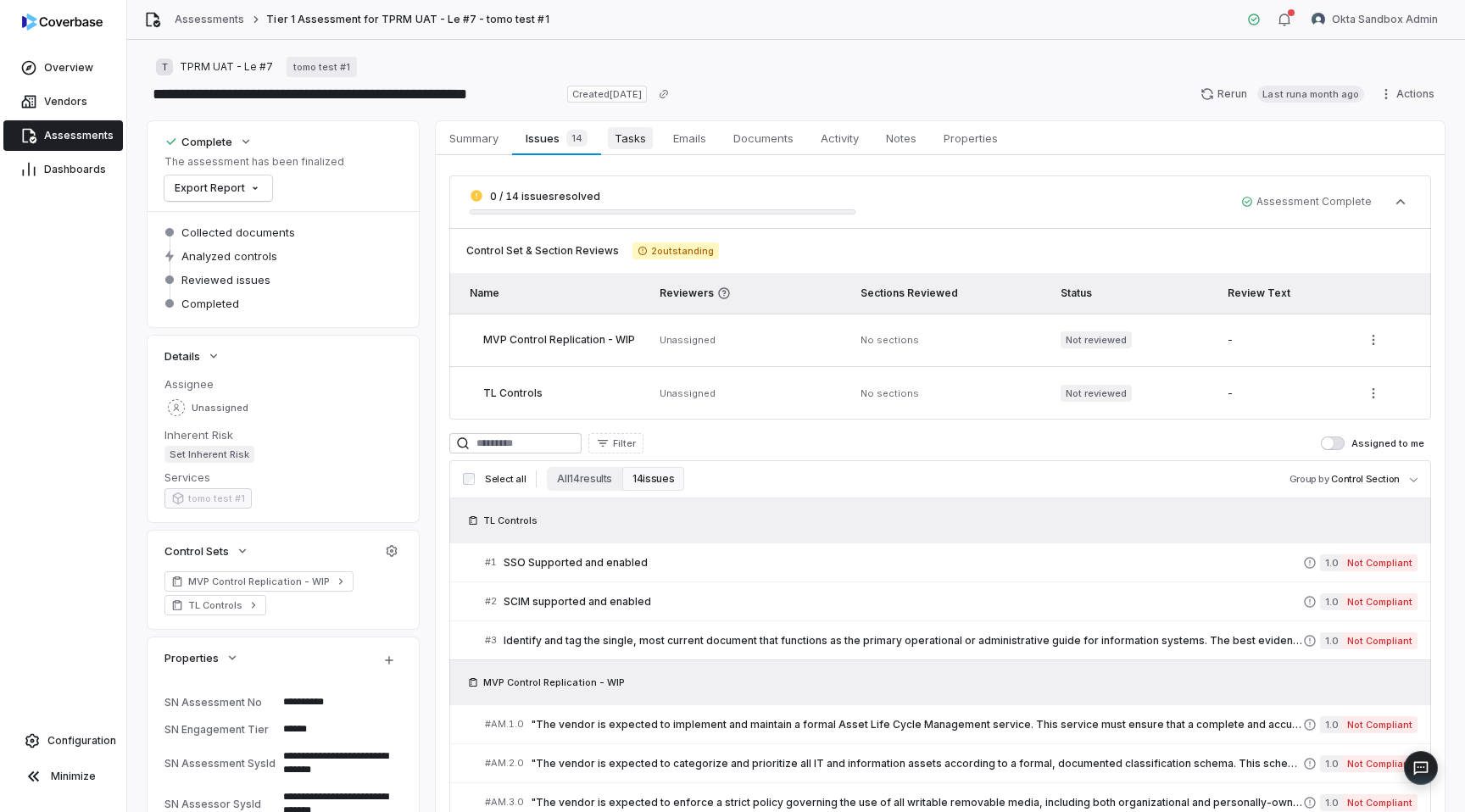
click at [602, 129] on link "Tasks Tasks" at bounding box center [630, 138] width 59 height 34
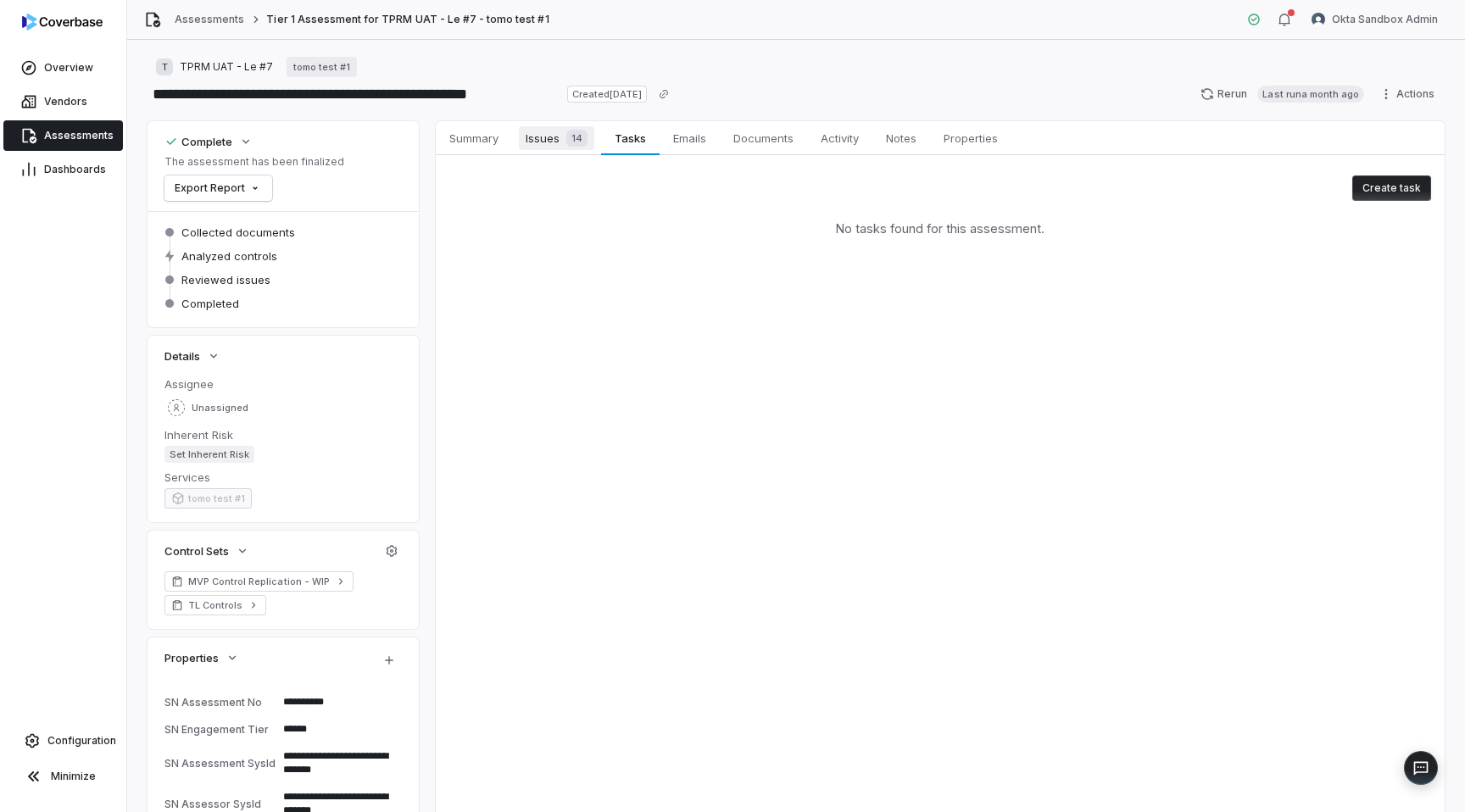
click at [523, 135] on span "Issues 14" at bounding box center [556, 137] width 76 height 23
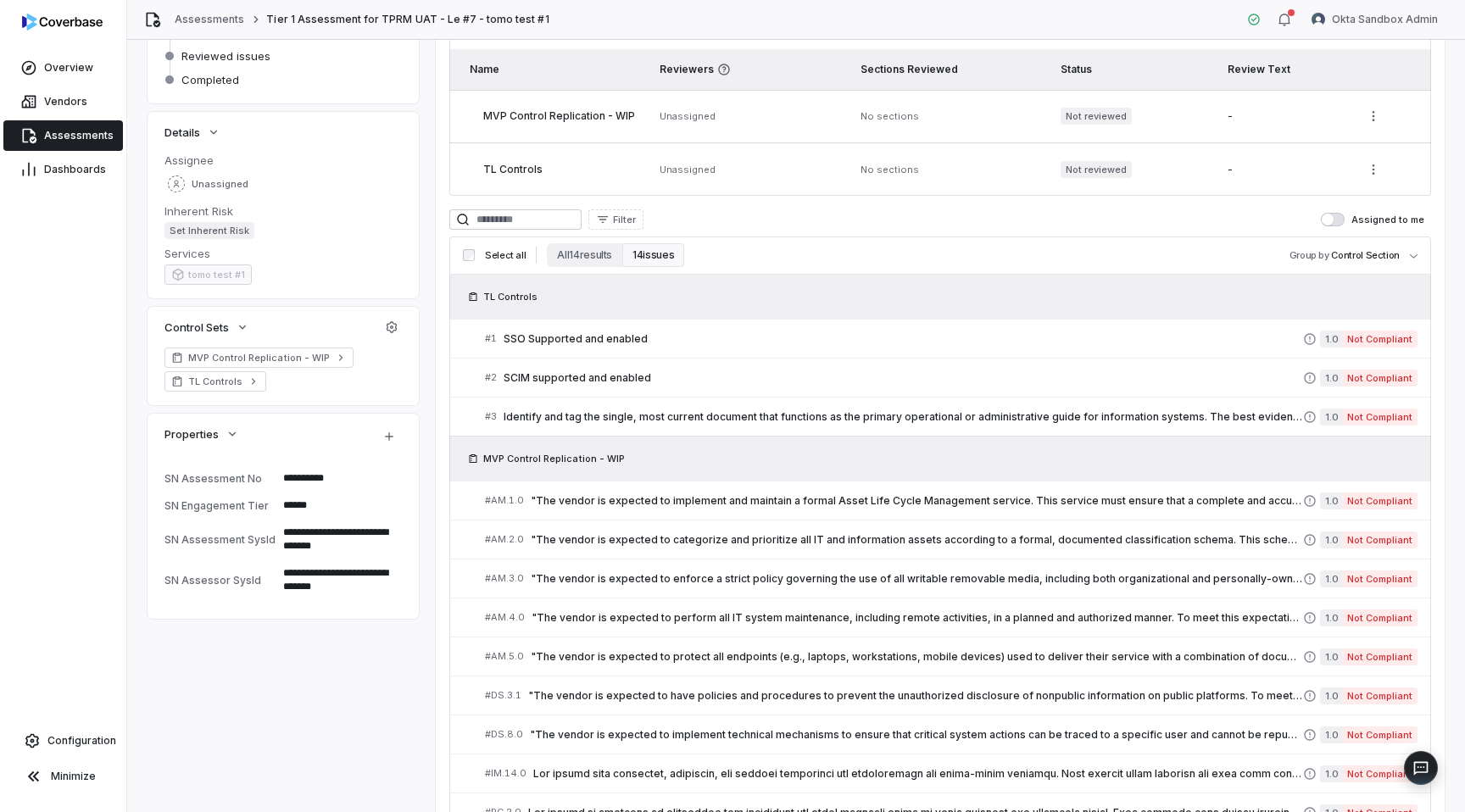
scroll to position [235, 0]
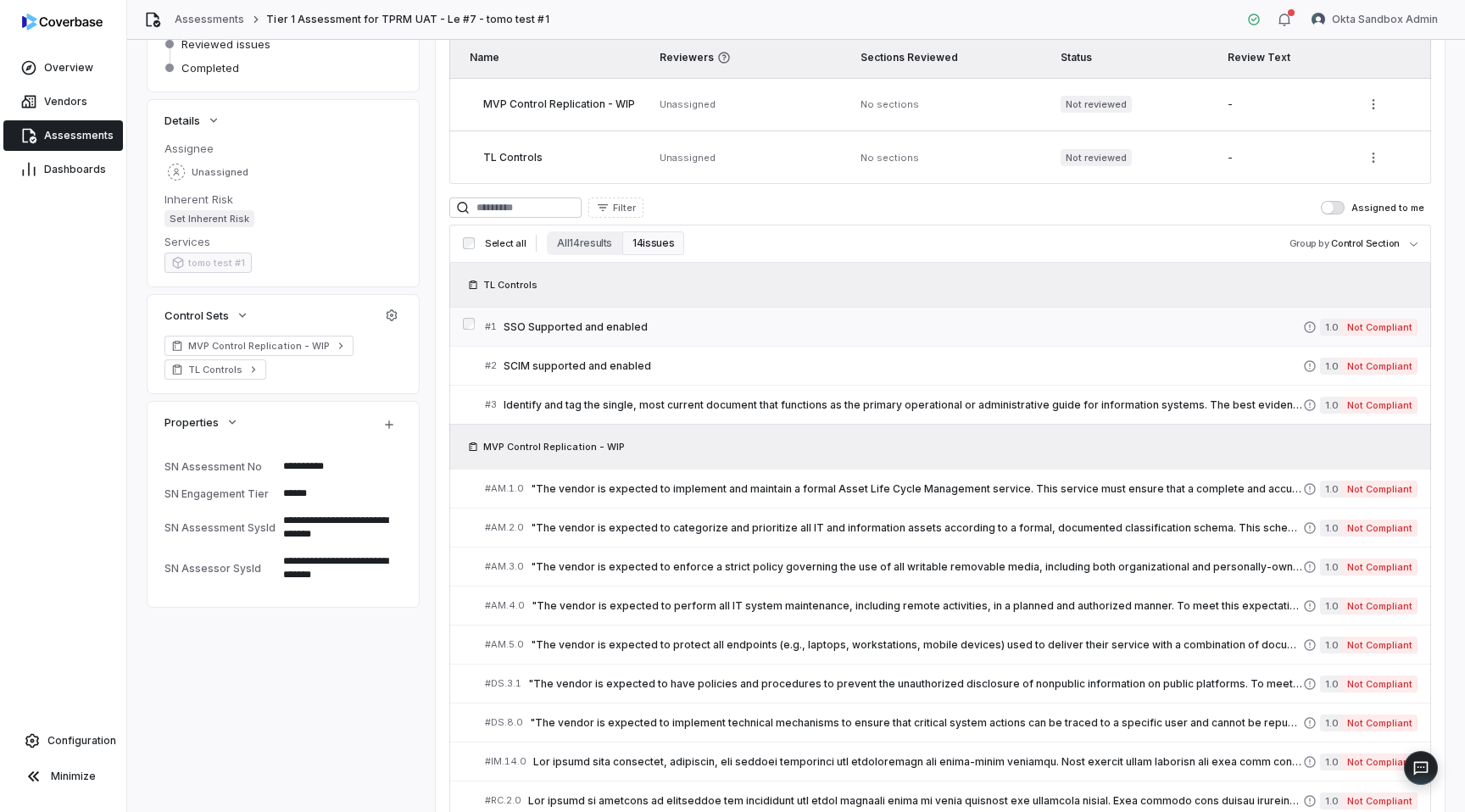
click at [784, 330] on span "SSO Supported and enabled" at bounding box center [903, 327] width 799 height 14
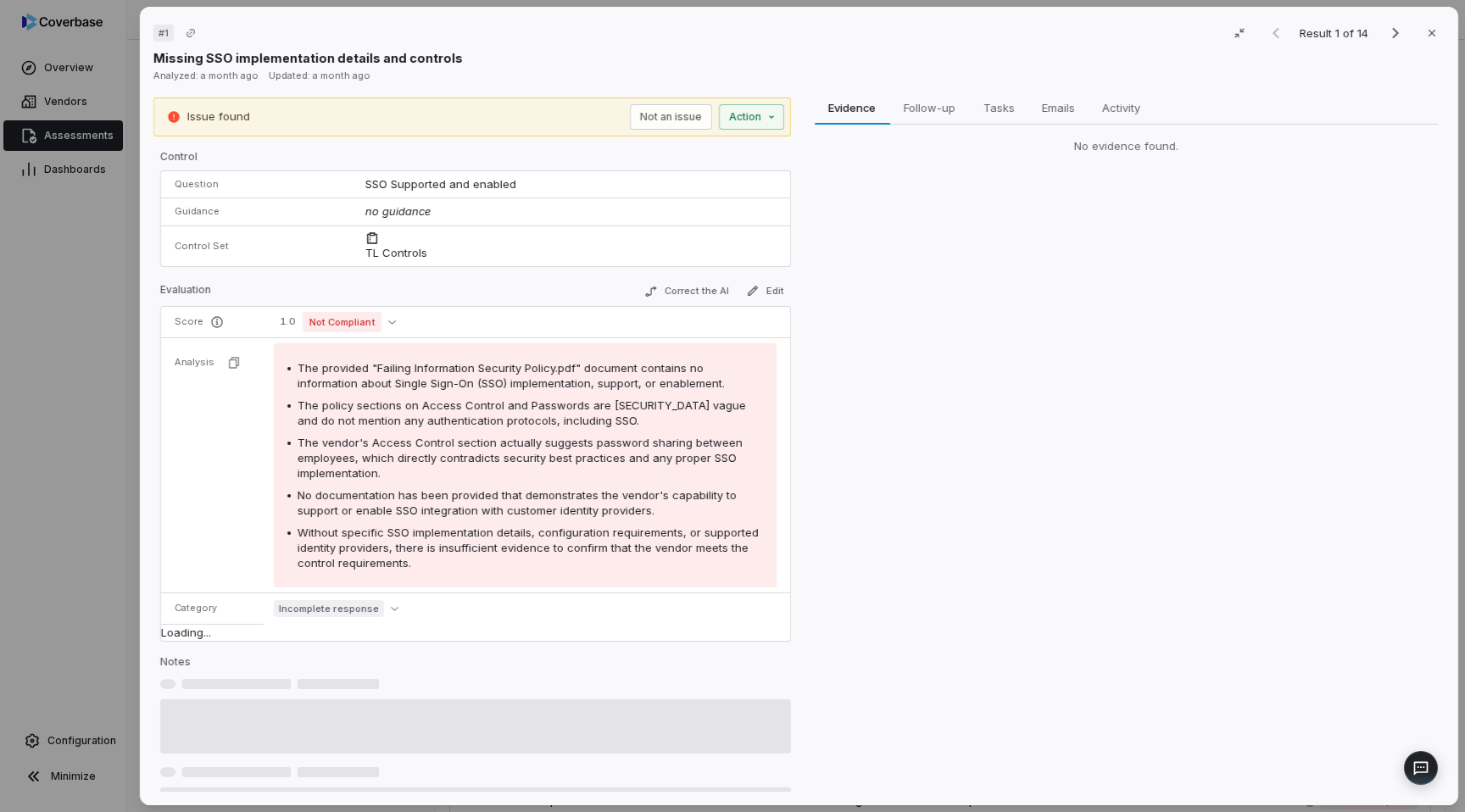
type textarea "*"
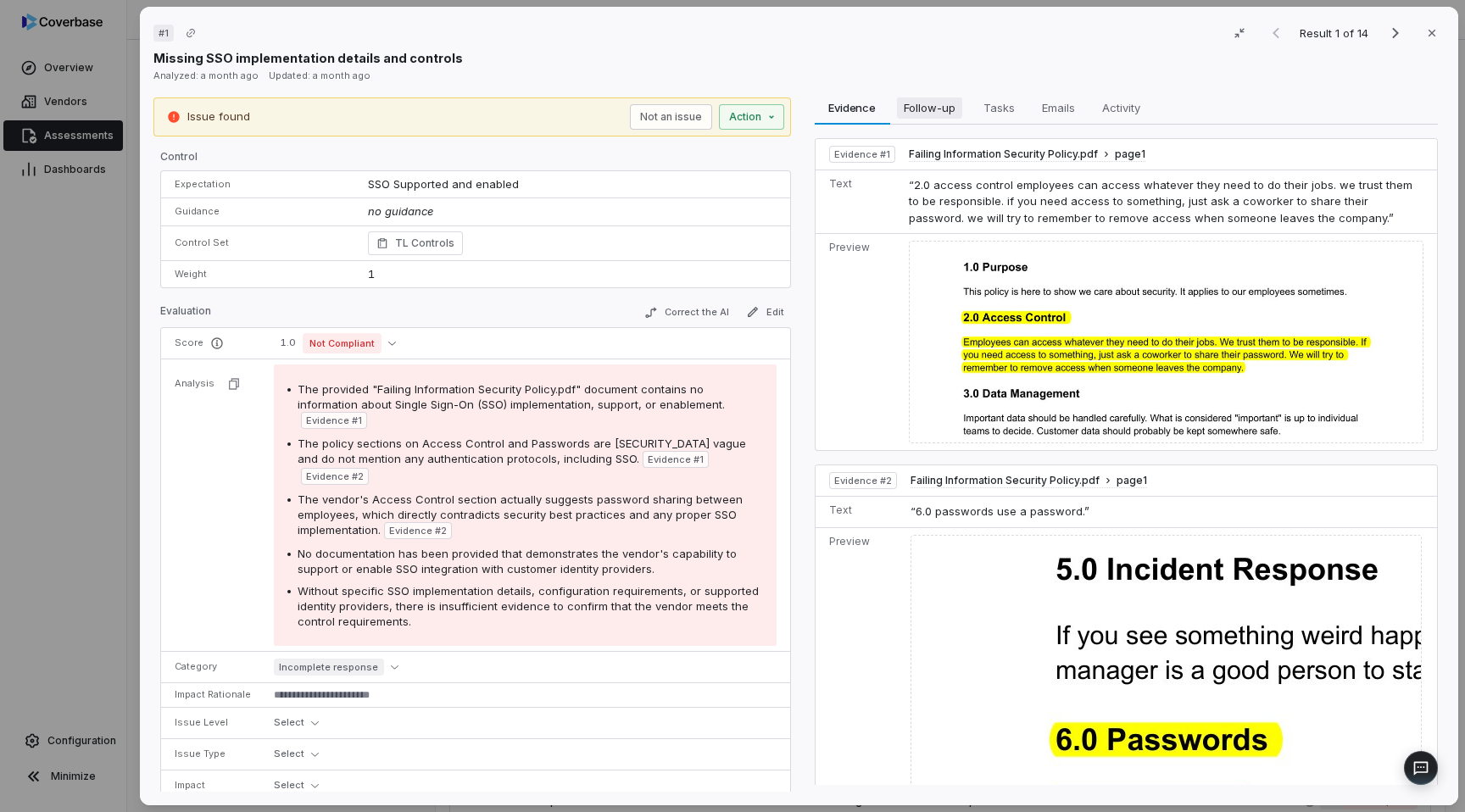
click at [944, 111] on span "Follow-up" at bounding box center [929, 107] width 65 height 22
click at [844, 110] on span "Evidence" at bounding box center [852, 107] width 61 height 22
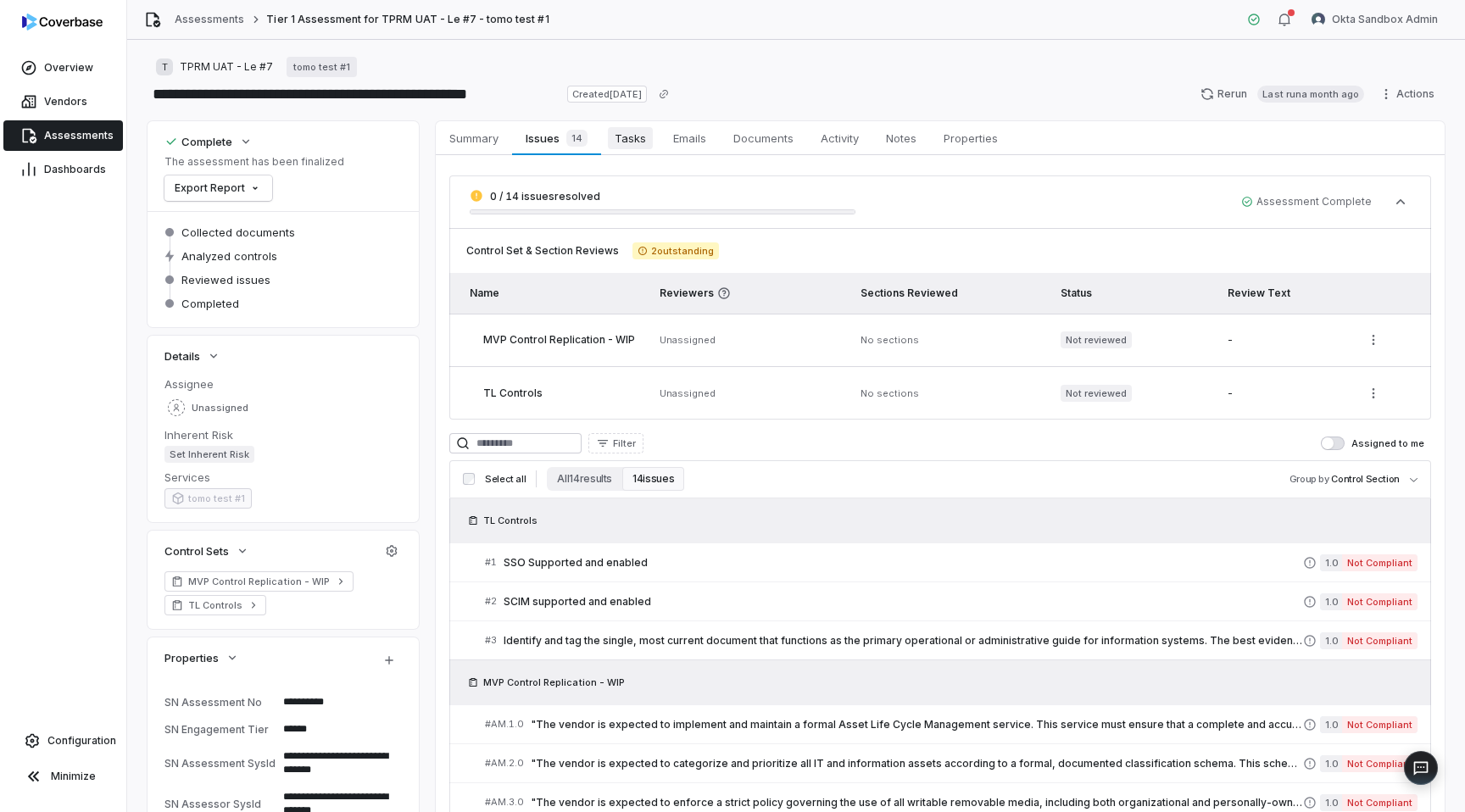
click at [627, 142] on span "Tasks" at bounding box center [630, 138] width 45 height 22
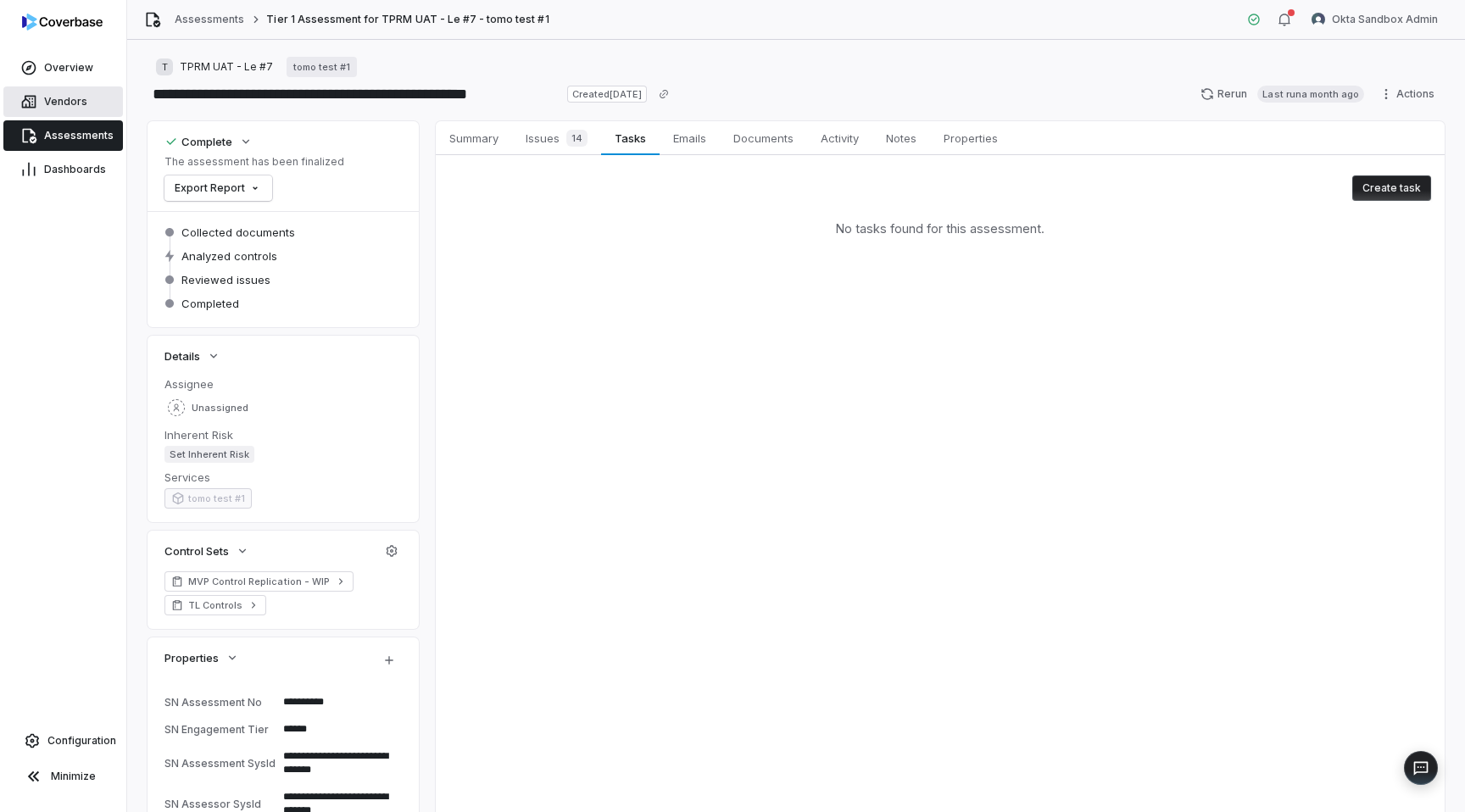
click at [58, 86] on link "Vendors" at bounding box center [64, 101] width 120 height 31
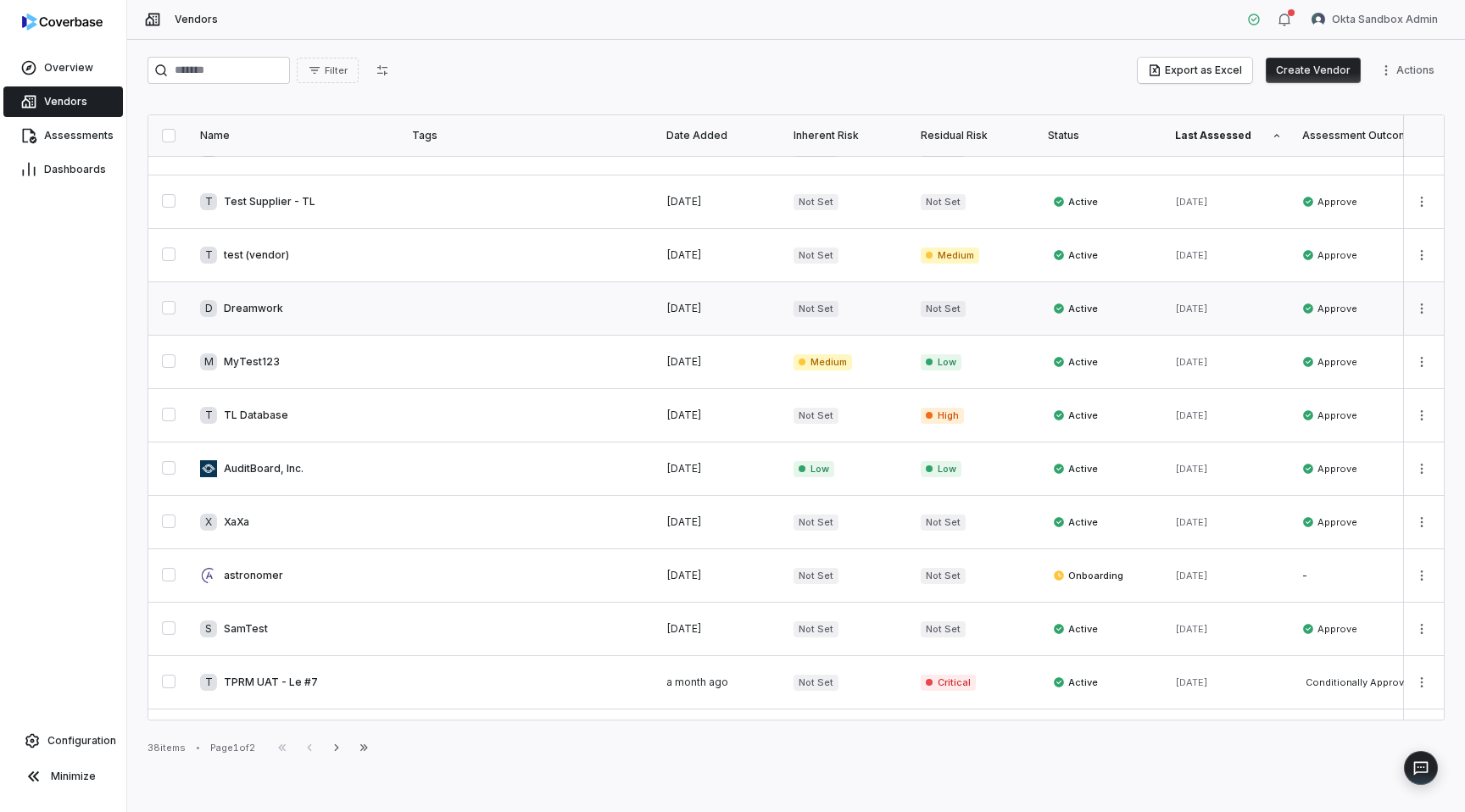
scroll to position [208, 0]
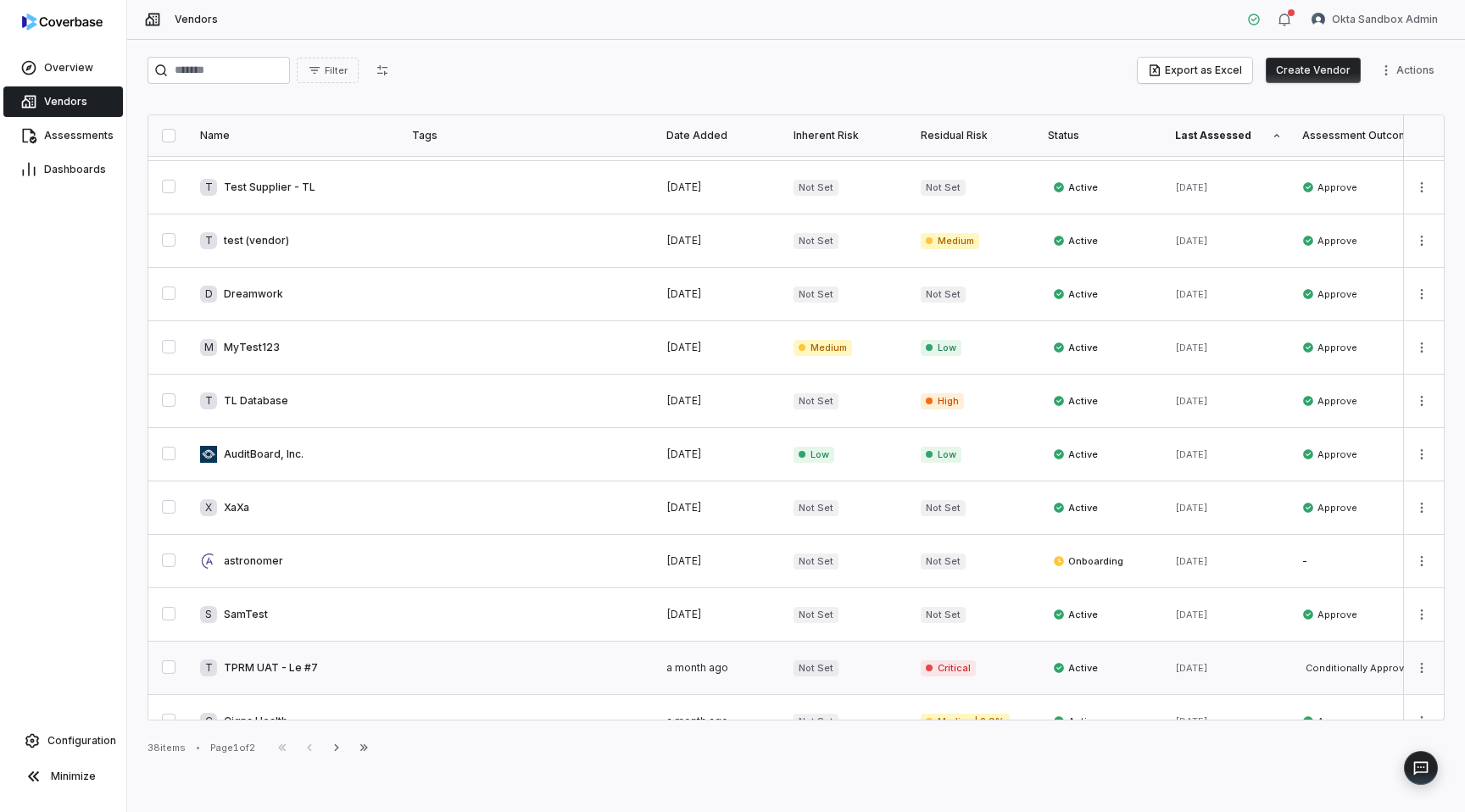
click at [364, 661] on link at bounding box center [295, 667] width 212 height 52
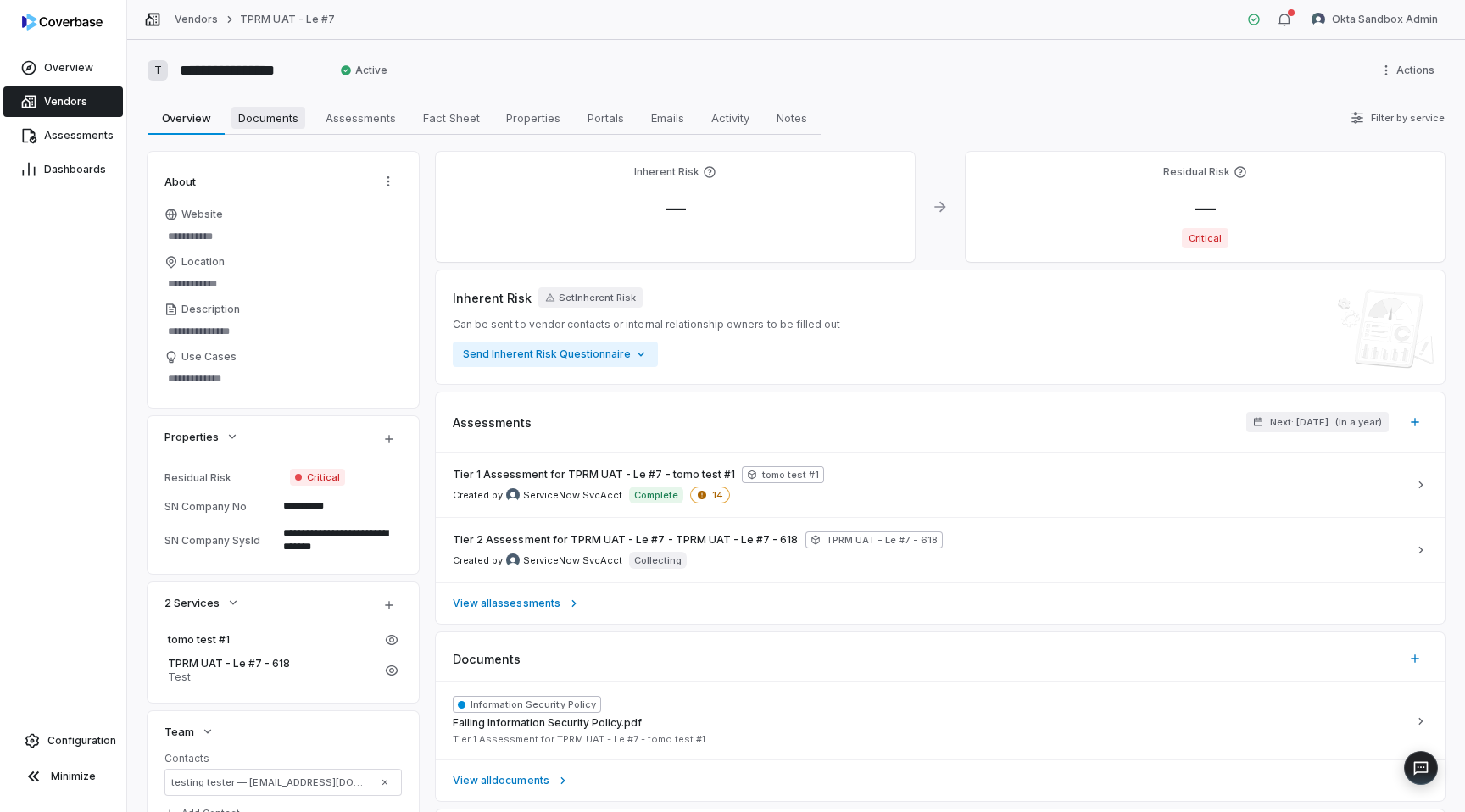
click at [292, 121] on span "Documents" at bounding box center [268, 118] width 74 height 22
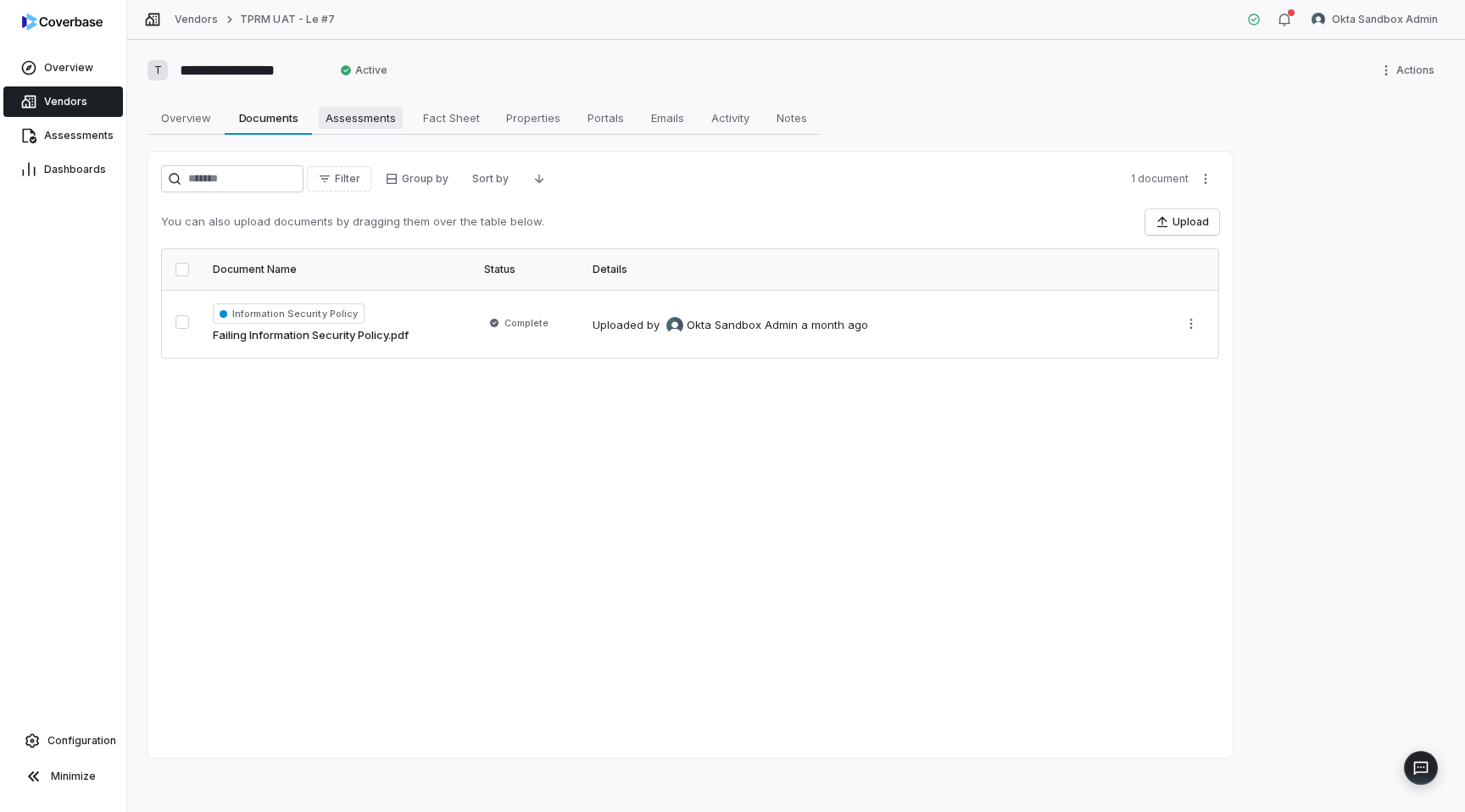
click at [356, 115] on span "Assessments" at bounding box center [361, 118] width 84 height 22
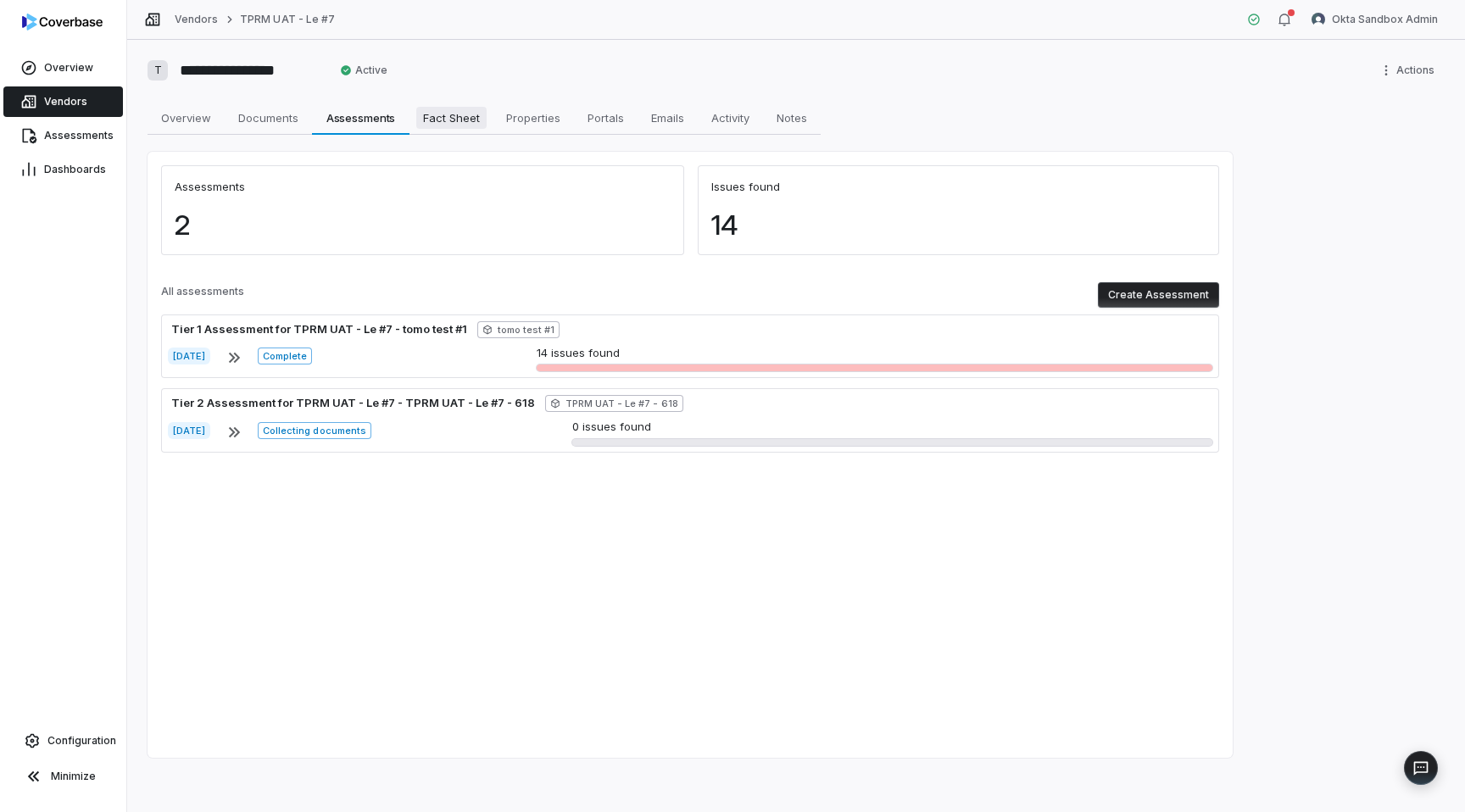
click at [461, 127] on span "Fact Sheet" at bounding box center [451, 118] width 70 height 22
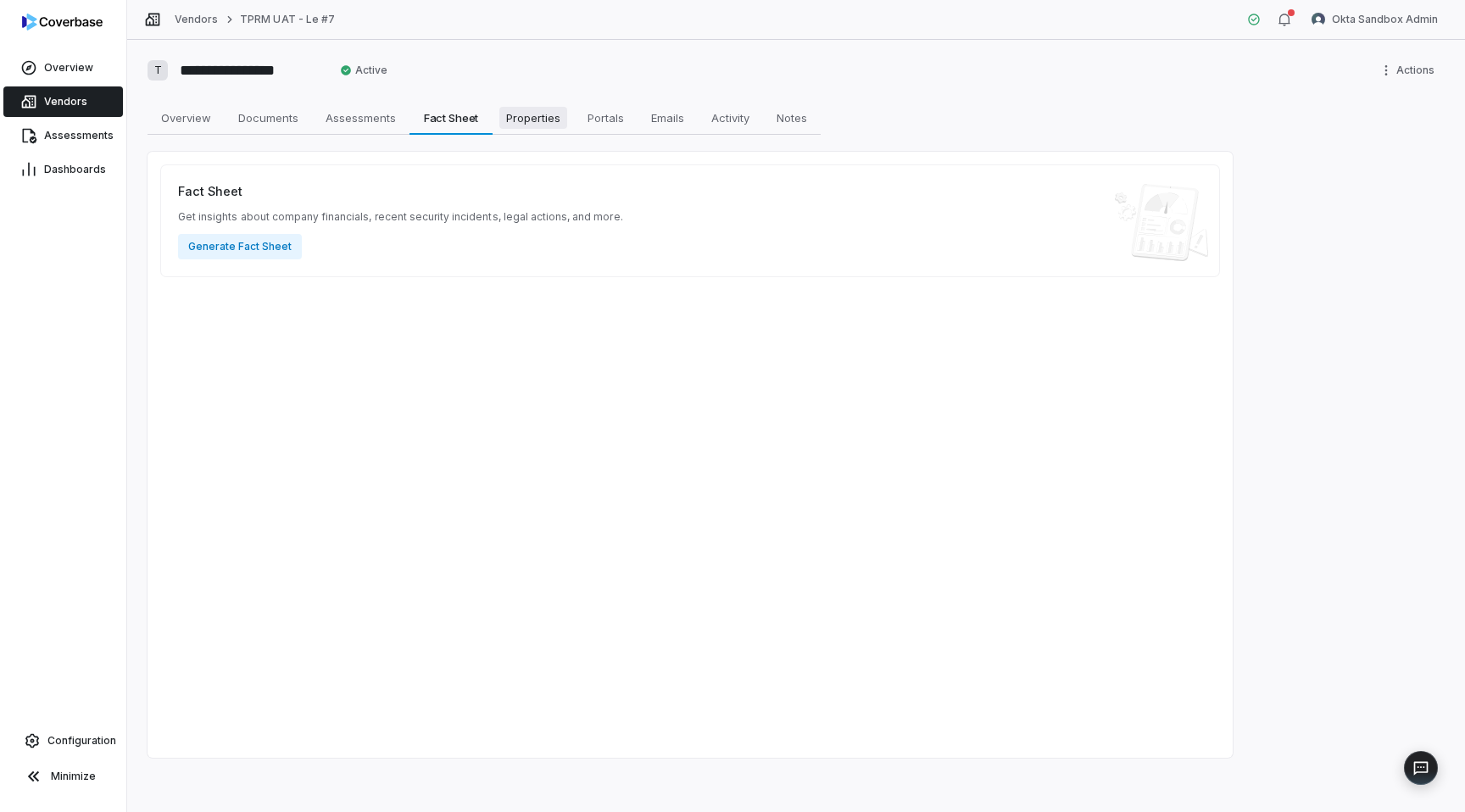
click at [542, 119] on span "Properties" at bounding box center [533, 118] width 68 height 22
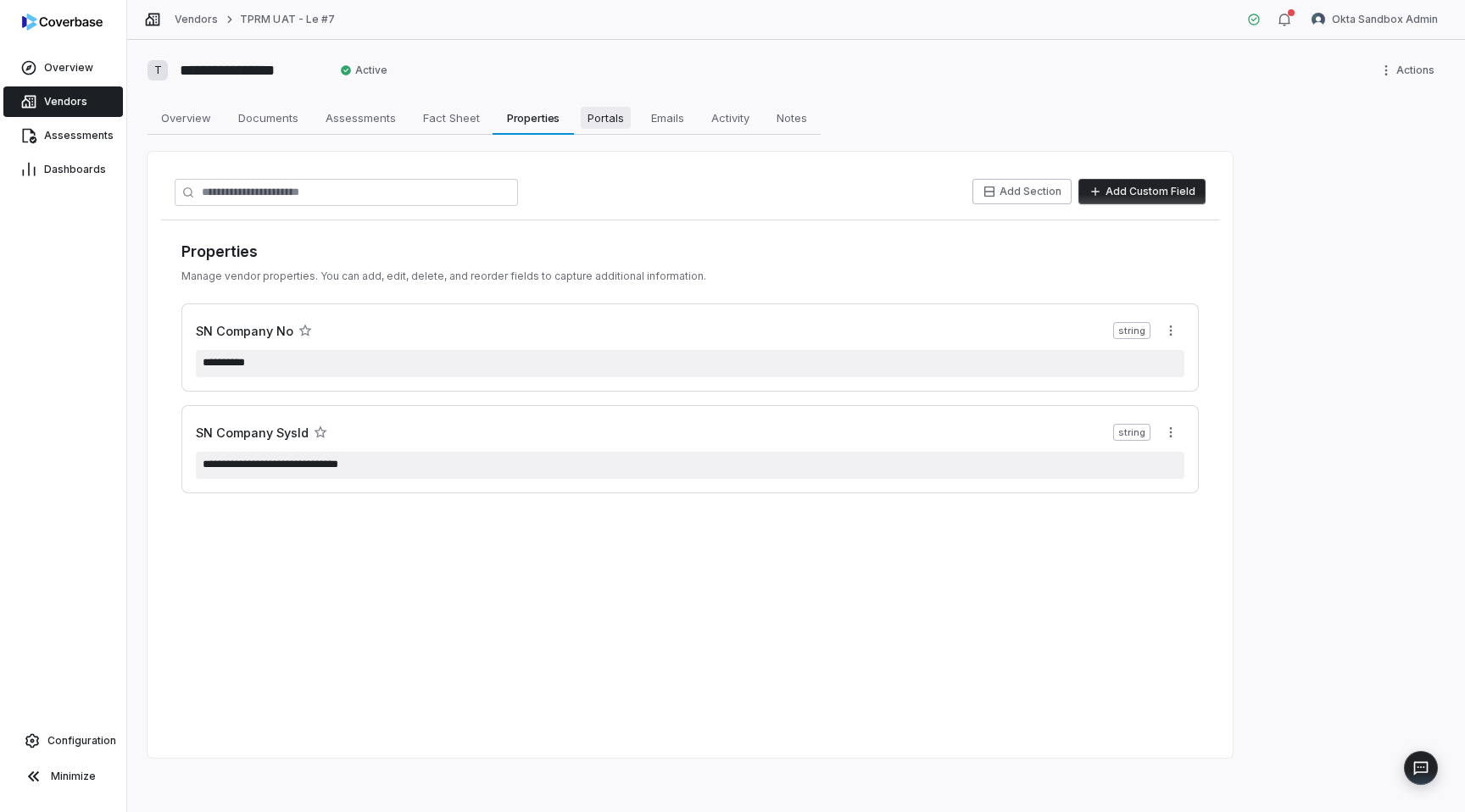
click at [596, 118] on span "Portals" at bounding box center [605, 118] width 50 height 22
type textarea "*"
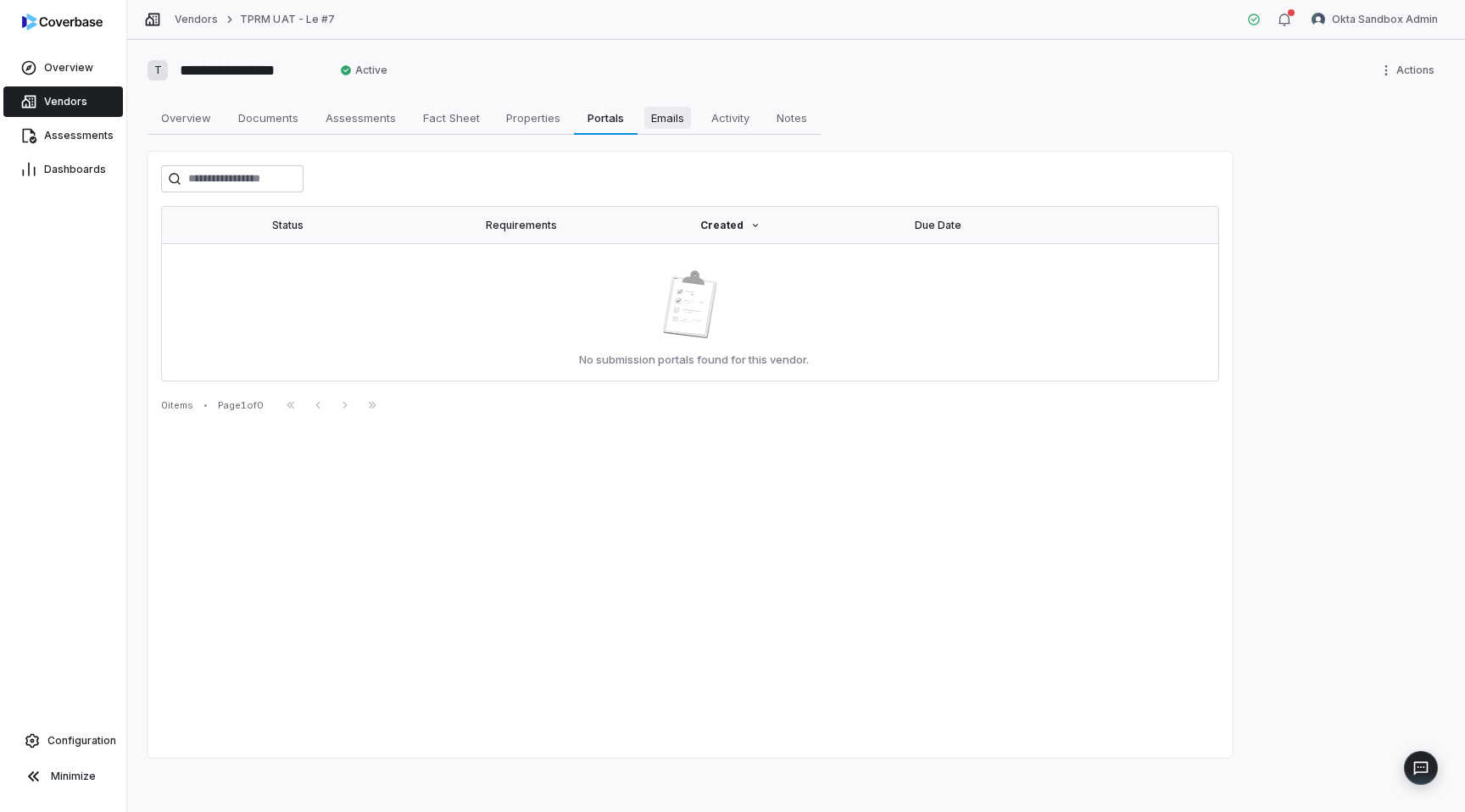
click at [674, 118] on span "Emails" at bounding box center [668, 118] width 47 height 22
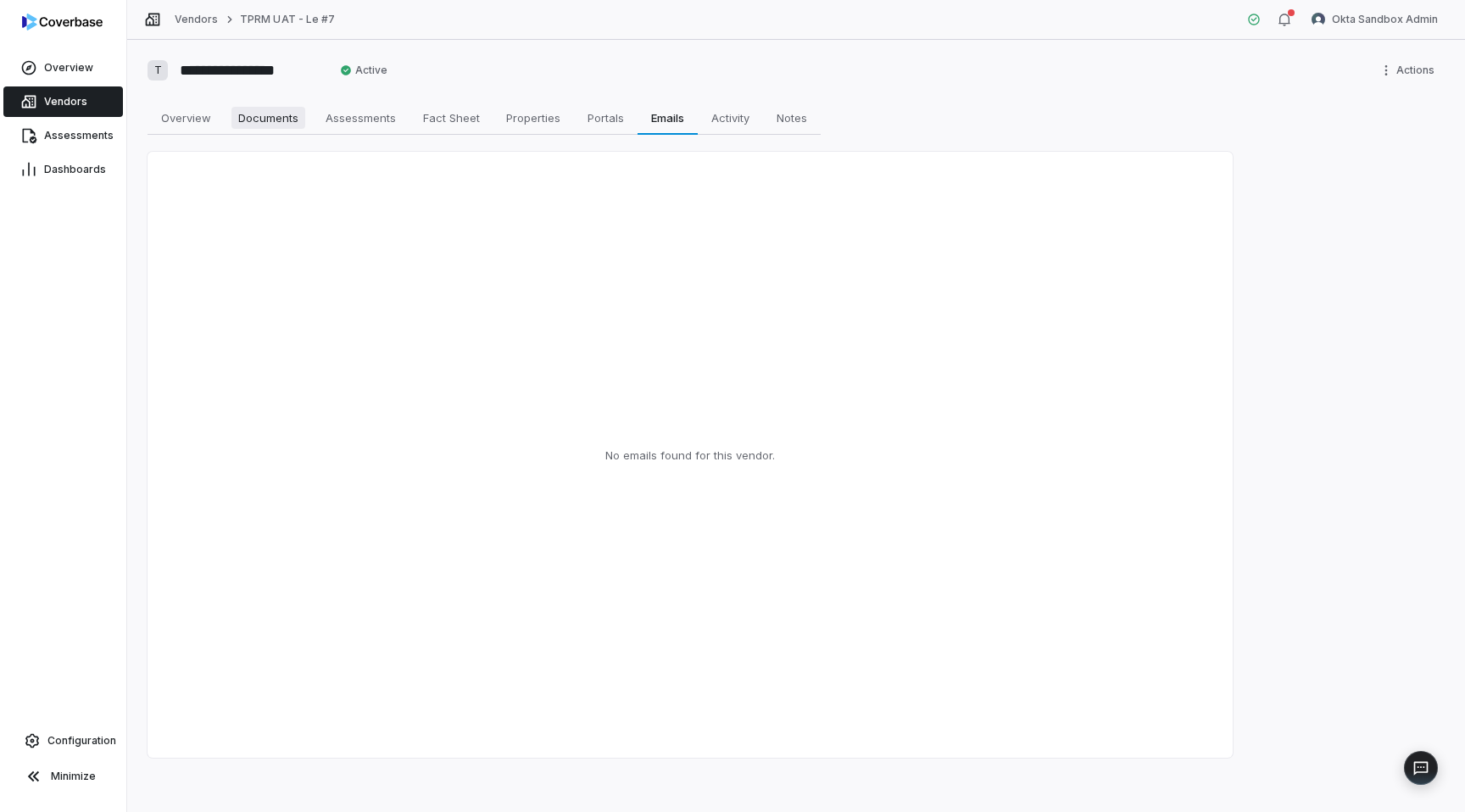
click at [234, 131] on link "Documents Documents" at bounding box center [267, 118] width 87 height 34
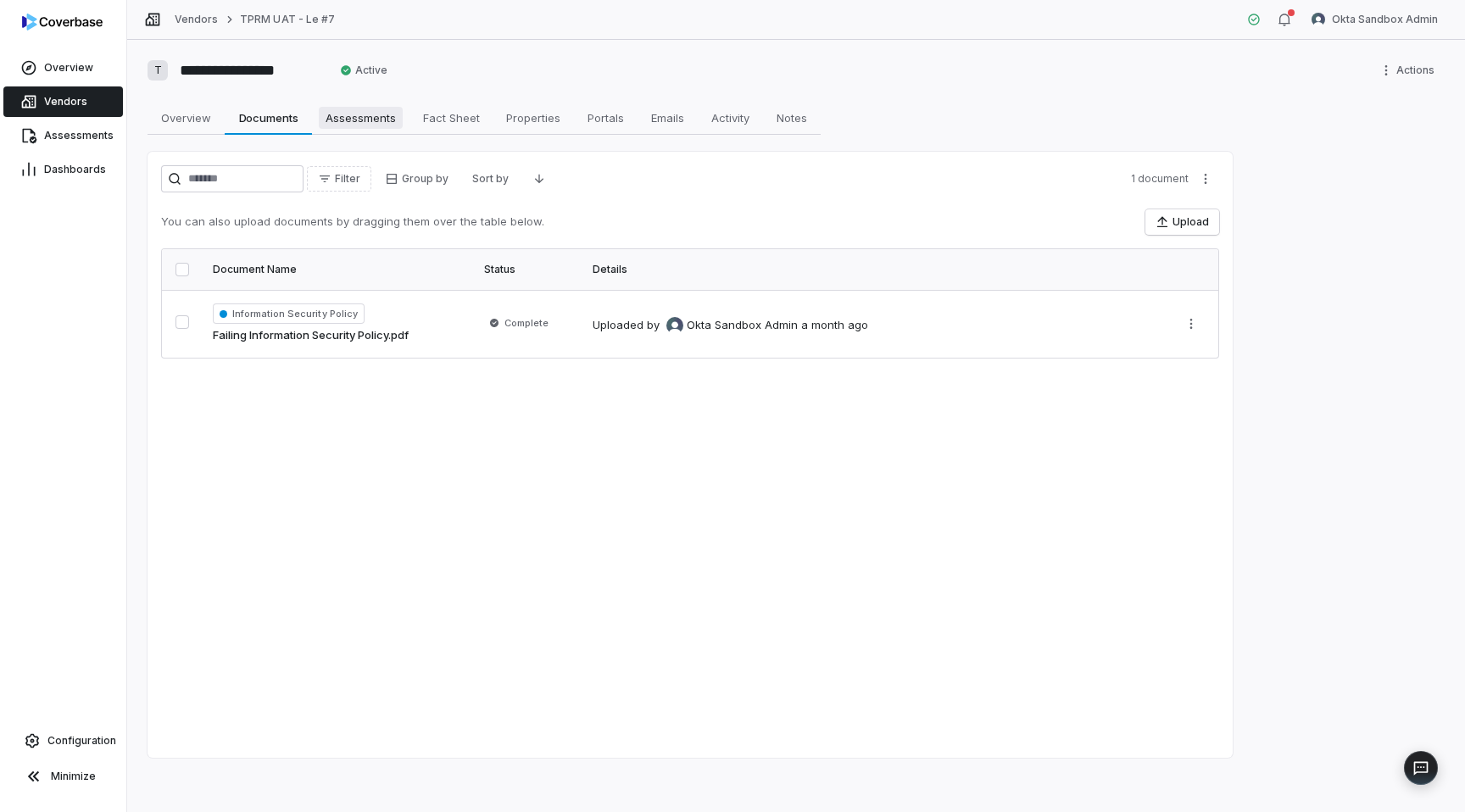
click at [331, 115] on span "Assessments" at bounding box center [361, 118] width 84 height 22
